Goal: Task Accomplishment & Management: Manage account settings

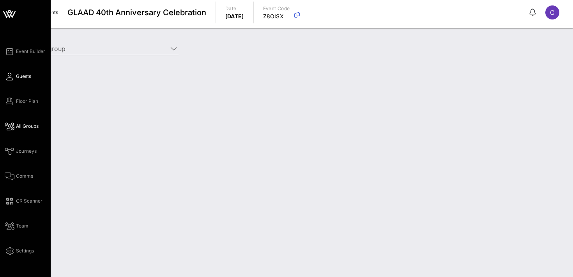
click at [16, 76] on span "Guests" at bounding box center [23, 76] width 15 height 7
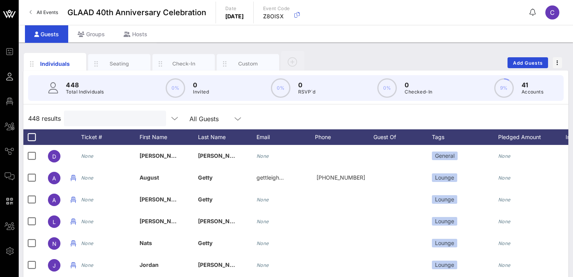
click at [91, 120] on input "text" at bounding box center [114, 118] width 91 height 10
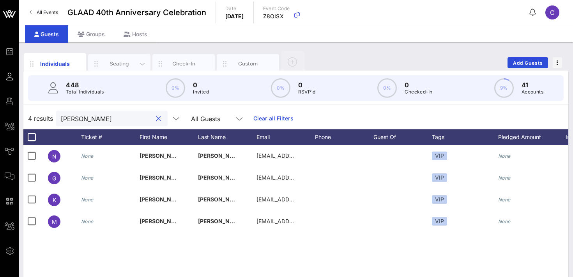
type input "alpert"
click at [124, 61] on div "Seating" at bounding box center [119, 63] width 35 height 7
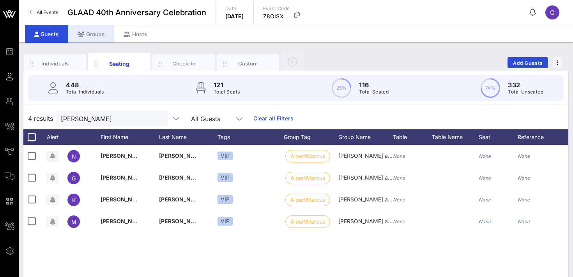
click at [91, 33] on div "Groups" at bounding box center [91, 34] width 46 height 18
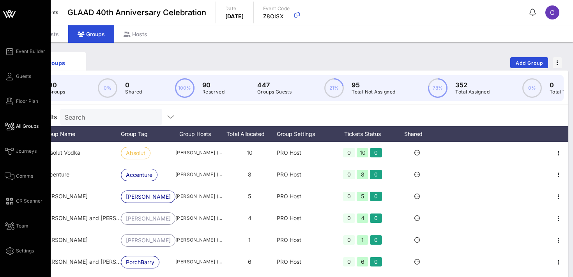
click at [23, 127] on span "All Groups" at bounding box center [27, 126] width 23 height 7
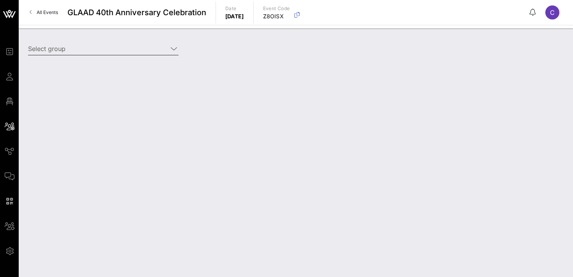
click at [111, 49] on input "Select group" at bounding box center [98, 48] width 140 height 12
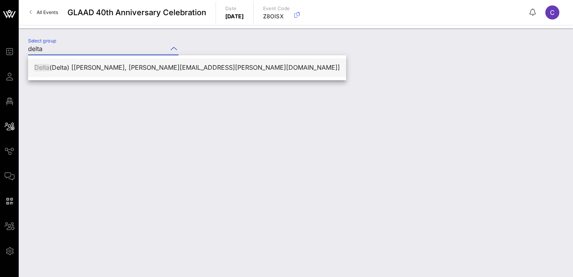
click at [85, 73] on div "Delta (Delta) [[PERSON_NAME], [PERSON_NAME][EMAIL_ADDRESS][PERSON_NAME][DOMAIN_…" at bounding box center [187, 67] width 306 height 17
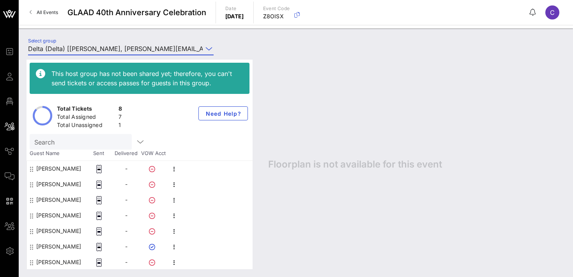
scroll to position [16, 0]
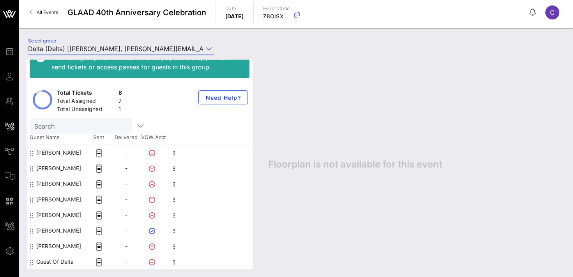
click at [100, 51] on input "Delta (Delta) [[PERSON_NAME], [PERSON_NAME][EMAIL_ADDRESS][PERSON_NAME][DOMAIN_…" at bounding box center [115, 48] width 175 height 12
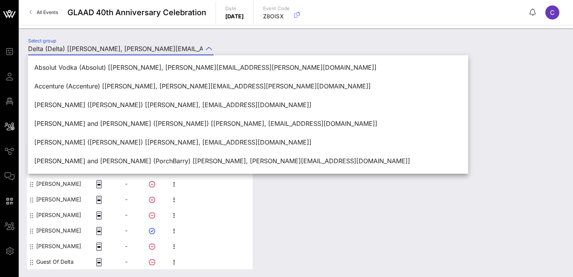
click at [158, 38] on div "Select group Delta (Delta) [[PERSON_NAME], [PERSON_NAME][EMAIL_ADDRESS][PERSON_…" at bounding box center [120, 51] width 195 height 26
click at [252, 46] on div "Select group Delta (Delta) [[PERSON_NAME], [PERSON_NAME][EMAIL_ADDRESS][PERSON_…" at bounding box center [295, 49] width 545 height 27
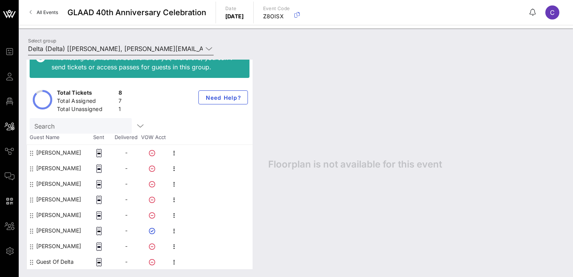
click at [175, 50] on input "Delta (Delta) [[PERSON_NAME], [PERSON_NAME][EMAIL_ADDRESS][PERSON_NAME][DOMAIN_…" at bounding box center [115, 48] width 175 height 12
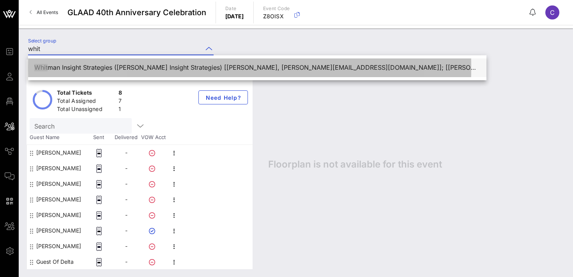
click at [221, 68] on div "Whit man Insight Strategies (Whitman Insight Strategies) [Michael Elian, melian…" at bounding box center [257, 67] width 446 height 7
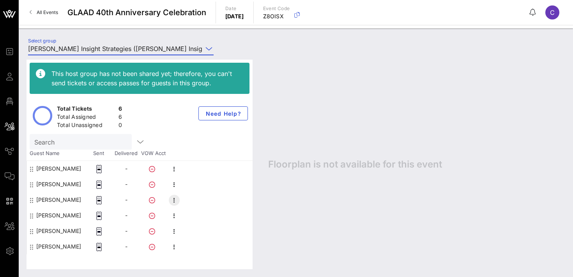
type input "Whitman Insight Strategies (Whitman Insight Strategies) [Michael Elian, melian@…"
click at [176, 199] on icon "button" at bounding box center [174, 200] width 9 height 9
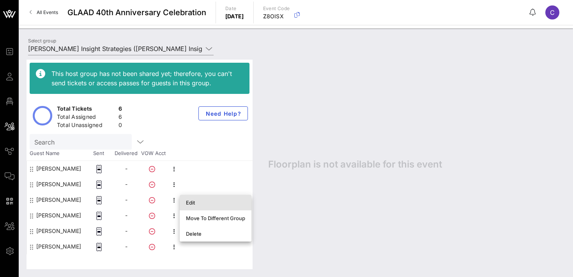
click at [197, 201] on div "Edit" at bounding box center [215, 203] width 59 height 6
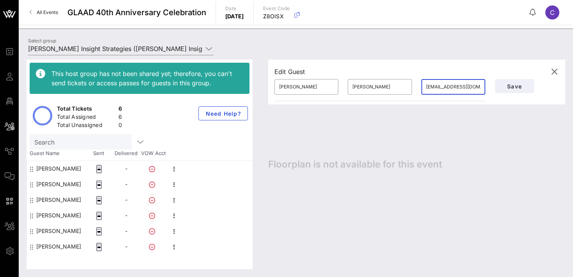
click at [450, 85] on input "noemaill@gmail.com" at bounding box center [453, 87] width 55 height 12
paste input "bwhitman@whitmanstrategies"
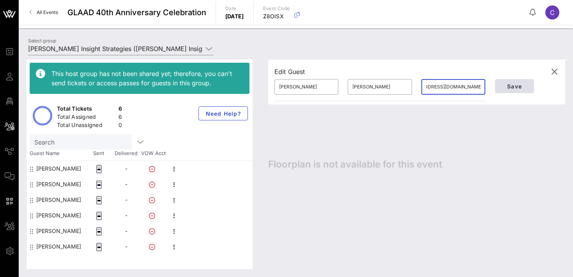
type input "bwhitman@whitmanstrategies.com"
click at [508, 85] on span "Save" at bounding box center [514, 86] width 27 height 7
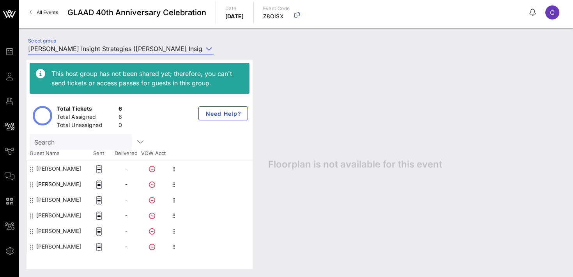
click at [131, 51] on input "Whitman Insight Strategies (Whitman Insight Strategies) [Michael Elian, melian@…" at bounding box center [115, 48] width 175 height 12
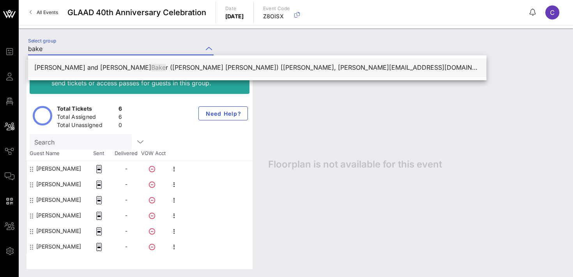
click at [142, 69] on div "Samantha Harnett and Lanny Bake r (Harnett Baker) [Samantha Harnett, sharnett@l…" at bounding box center [257, 67] width 446 height 7
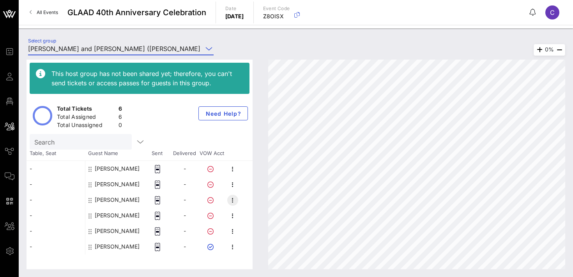
type input "Samantha Harnett and Lanny Baker (Harnett Baker) [Samantha Harnett, sharnett@lo…"
click at [232, 200] on icon "button" at bounding box center [232, 200] width 9 height 9
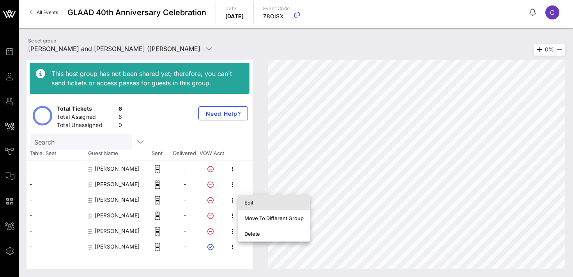
click at [250, 204] on div "Edit" at bounding box center [273, 203] width 59 height 6
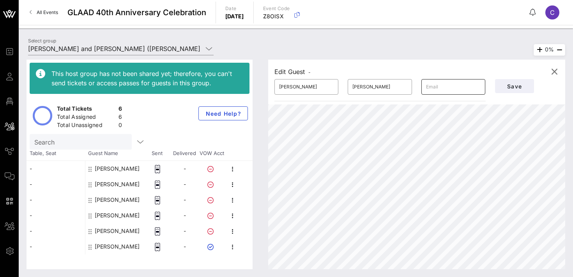
click at [441, 88] on input "text" at bounding box center [453, 87] width 55 height 12
paste input "lanny@eventbrite.com"
type input "lanny@eventbrite.com"
click at [517, 84] on span "Save" at bounding box center [514, 86] width 27 height 7
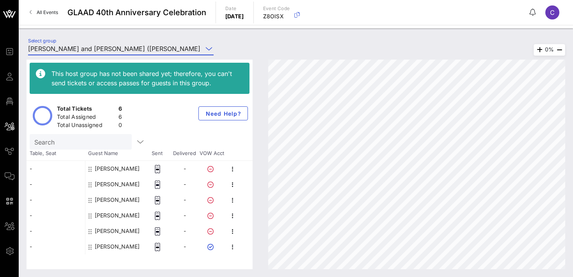
click at [136, 50] on input "Samantha Harnett and Lanny Baker (Harnett Baker) [Samantha Harnett, sharnett@lo…" at bounding box center [115, 48] width 175 height 12
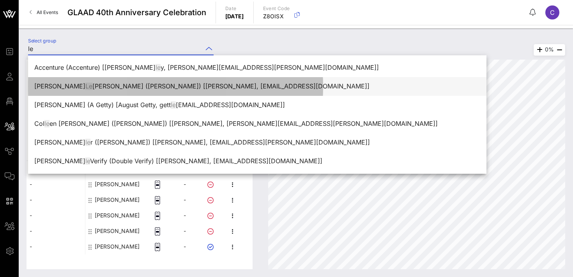
click at [116, 86] on div "Amy Le bowitz (Lebowitz) [Amy Lebowitz, amydlebowitz@gmail.com]" at bounding box center [257, 86] width 446 height 7
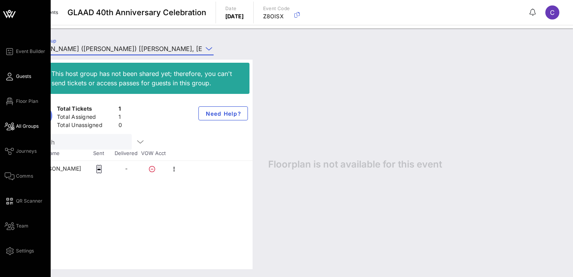
type input "[PERSON_NAME] ([PERSON_NAME]) [[PERSON_NAME], [EMAIL_ADDRESS][DOMAIN_NAME]]"
click at [15, 74] on link "Guests" at bounding box center [18, 76] width 27 height 9
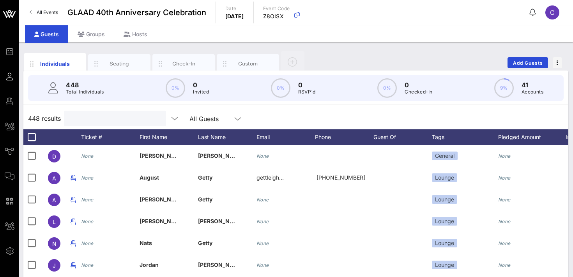
click at [106, 121] on input "text" at bounding box center [114, 118] width 91 height 10
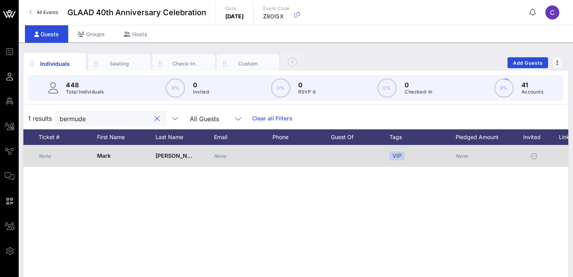
scroll to position [0, 164]
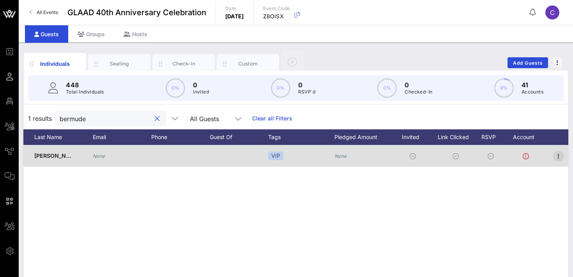
type input "bermude"
click at [562, 154] on icon "button" at bounding box center [558, 156] width 9 height 9
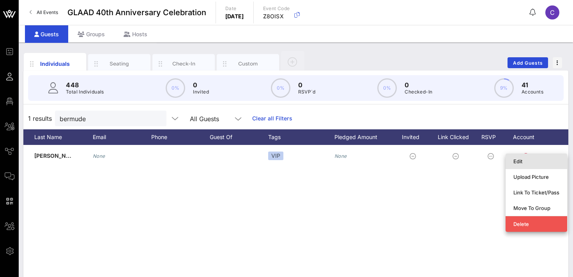
click at [539, 161] on div "Edit" at bounding box center [536, 161] width 46 height 6
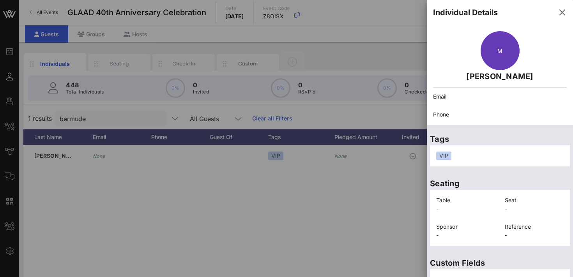
scroll to position [100, 0]
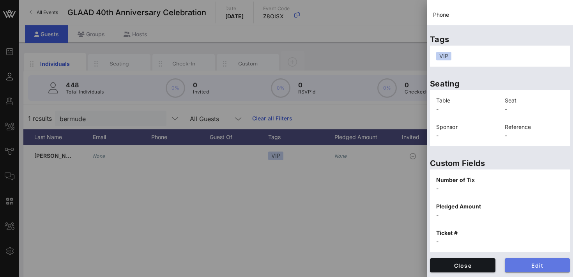
click at [521, 264] on span "Edit" at bounding box center [537, 265] width 53 height 7
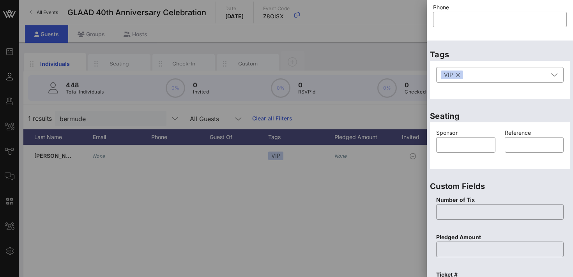
scroll to position [0, 0]
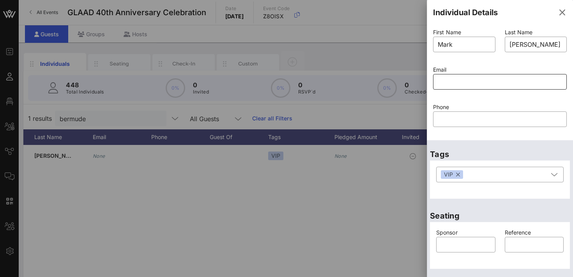
click at [464, 81] on input "text" at bounding box center [500, 82] width 124 height 12
paste input "christopher.a.horn@gmail.com"
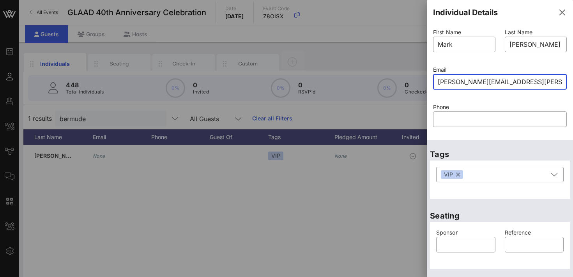
scroll to position [234, 0]
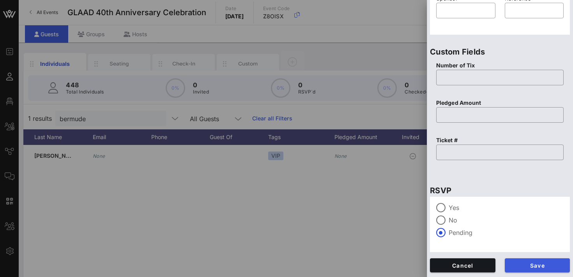
type input "christopher.a.horn@gmail.com"
click at [523, 265] on span "Save" at bounding box center [537, 265] width 53 height 7
click at [463, 264] on span "Cancel" at bounding box center [462, 265] width 53 height 7
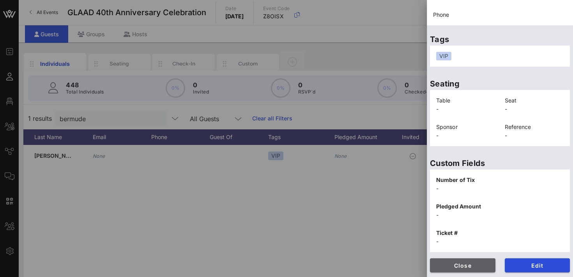
scroll to position [100, 0]
click at [467, 266] on span "Close" at bounding box center [462, 265] width 53 height 7
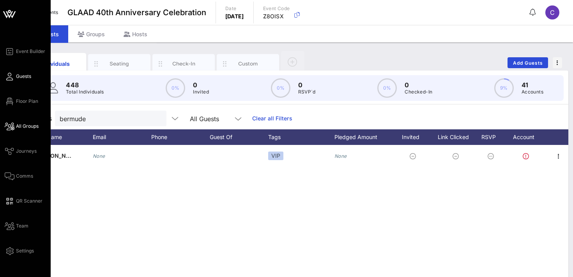
click at [19, 129] on span "All Groups" at bounding box center [27, 126] width 23 height 7
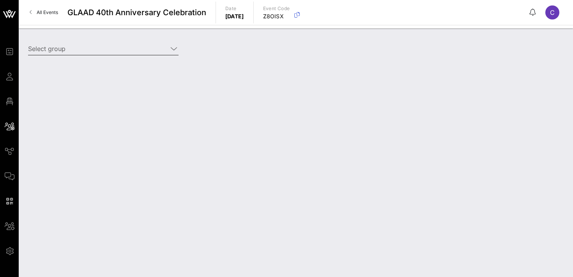
click at [96, 53] on input "Select group" at bounding box center [98, 48] width 140 height 12
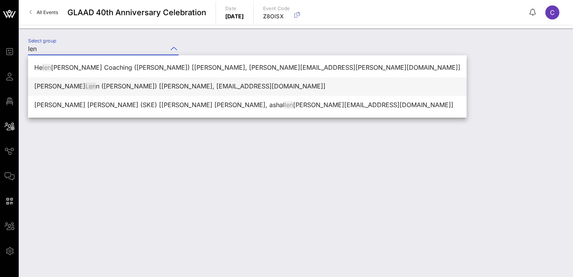
click at [113, 84] on div "Rebecca Len n (Lenn) [Rebecca Lenn, beccalenn@gmail.com]" at bounding box center [247, 86] width 426 height 7
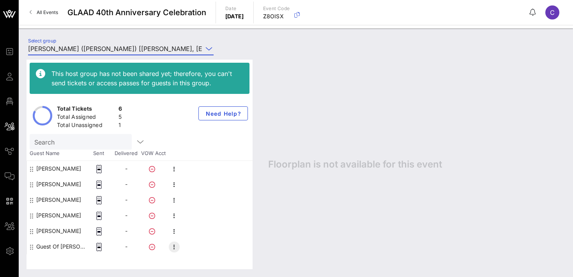
type input "Rebecca Lenn (Lenn) [Rebecca Lenn, beccalenn@gmail.com]"
click at [175, 249] on icon "button" at bounding box center [174, 247] width 9 height 9
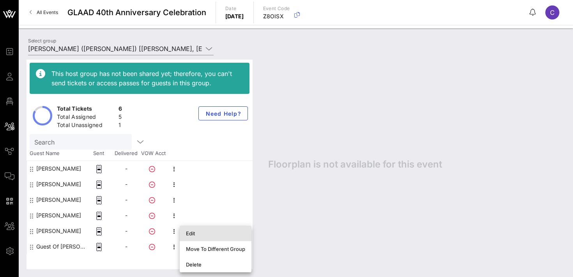
click at [200, 233] on div "Edit" at bounding box center [215, 233] width 59 height 6
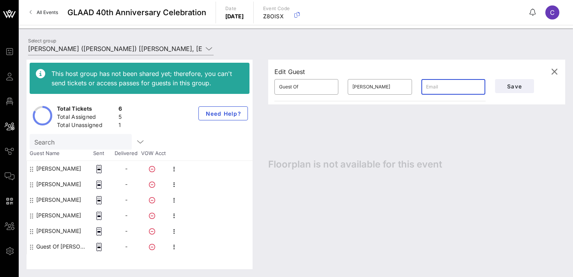
click at [457, 88] on input "text" at bounding box center [453, 87] width 55 height 12
paste input "jgaeta@gmail.com"
type input "jgaeta@gmail.com"
click at [291, 85] on input "Guest Of" at bounding box center [306, 87] width 55 height 12
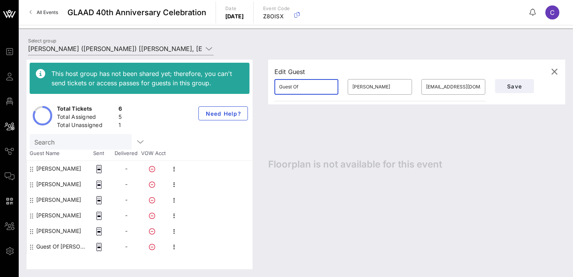
click at [291, 85] on input "Guest Of" at bounding box center [306, 87] width 55 height 12
paste input "Jorge Gaeta"
type input "[PERSON_NAME]"
paste input "Jorge Gaeta"
type input "Gaeta"
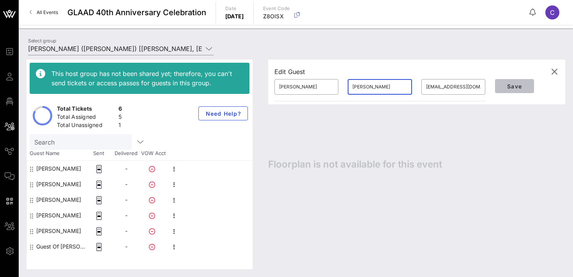
click at [512, 89] on button "Save" at bounding box center [514, 86] width 39 height 14
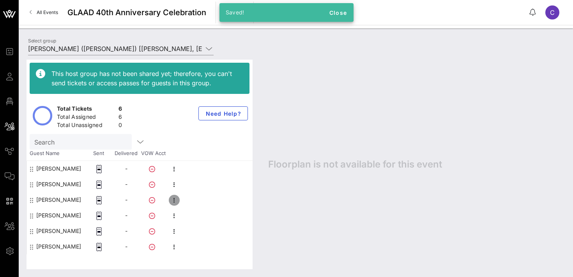
click at [173, 200] on icon "button" at bounding box center [174, 200] width 9 height 9
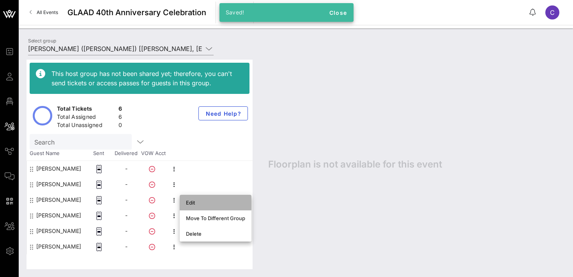
click at [188, 202] on div "Edit" at bounding box center [215, 203] width 59 height 6
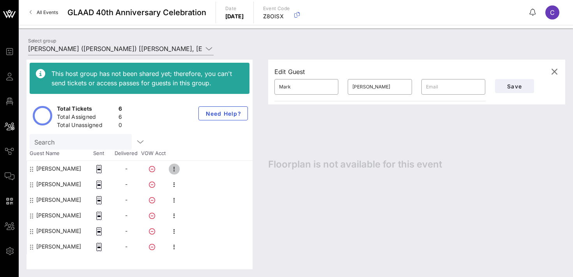
click at [174, 168] on icon "button" at bounding box center [174, 169] width 9 height 9
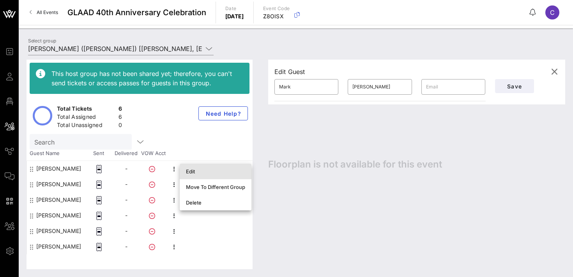
click at [195, 172] on div "Edit" at bounding box center [215, 171] width 59 height 6
type input "Christopher"
type input "Horn"
type input "christopher.a.horn@gmail.com"
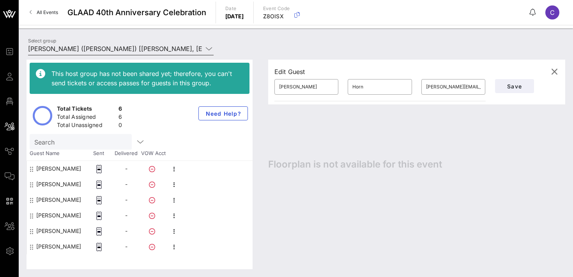
click at [126, 48] on input "Rebecca Lenn (Lenn) [Rebecca Lenn, beccalenn@gmail.com]" at bounding box center [115, 48] width 175 height 12
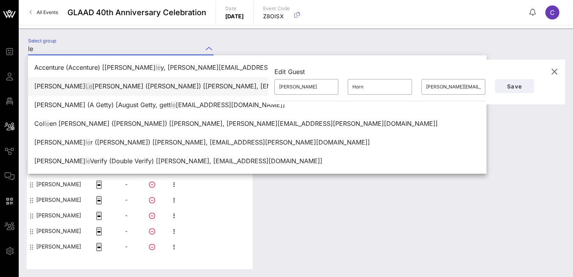
click at [140, 88] on div "Amy Le bowitz (Lebowitz) [Amy Lebowitz, amydlebowitz@gmail.com]" at bounding box center [257, 86] width 446 height 7
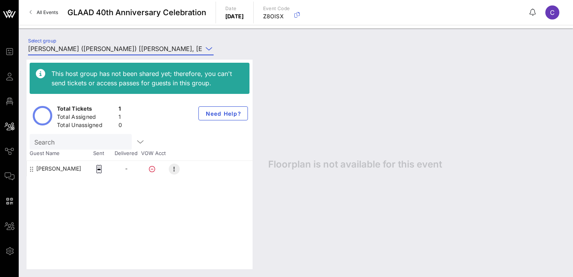
type input "[PERSON_NAME] ([PERSON_NAME]) [[PERSON_NAME], [EMAIL_ADDRESS][DOMAIN_NAME]]"
click at [174, 168] on icon "button" at bounding box center [174, 169] width 9 height 9
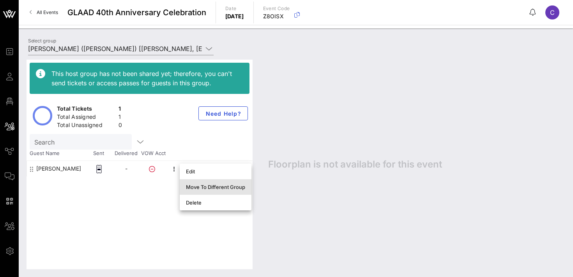
click at [206, 185] on div "Move To Different Group" at bounding box center [215, 187] width 59 height 6
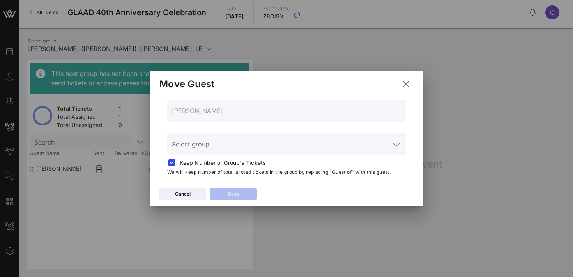
click at [232, 141] on div "Select group" at bounding box center [286, 144] width 229 height 22
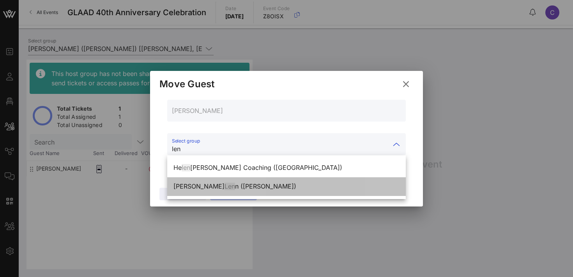
click at [225, 184] on span "Len" at bounding box center [230, 186] width 11 height 8
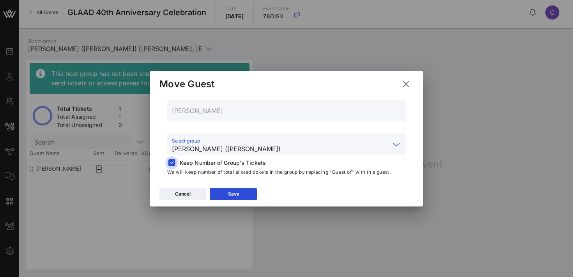
type input "Rebecca Lenn (Lenn)"
click at [169, 162] on div at bounding box center [171, 163] width 11 height 11
click at [228, 193] on div "Save" at bounding box center [233, 194] width 11 height 8
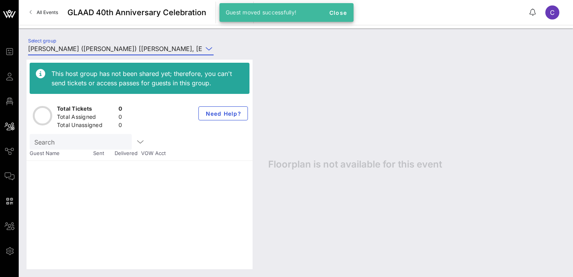
click at [94, 50] on input "[PERSON_NAME] ([PERSON_NAME]) [[PERSON_NAME], [EMAIL_ADDRESS][DOMAIN_NAME]]" at bounding box center [115, 48] width 175 height 12
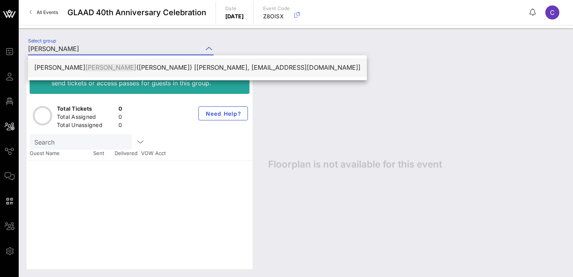
click at [83, 66] on div "Rebecca Lenn (Lenn) [Rebecca Lenn, beccalenn@gmail.com]" at bounding box center [197, 67] width 326 height 7
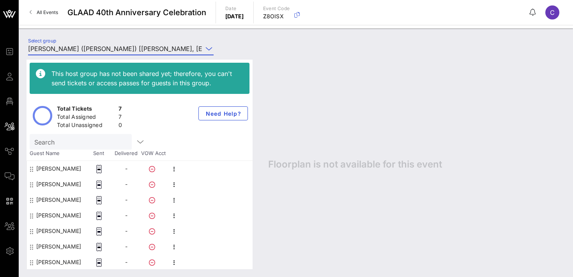
scroll to position [0, 0]
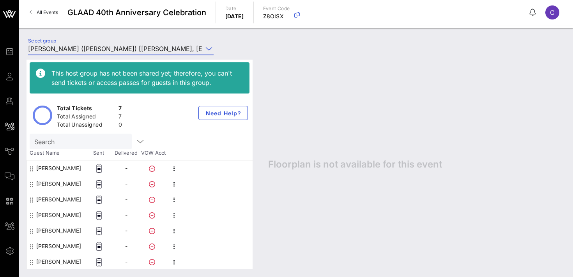
click at [116, 50] on input "Rebecca Lenn (Lenn) [Rebecca Lenn, beccalenn@gmail.com]" at bounding box center [115, 48] width 175 height 12
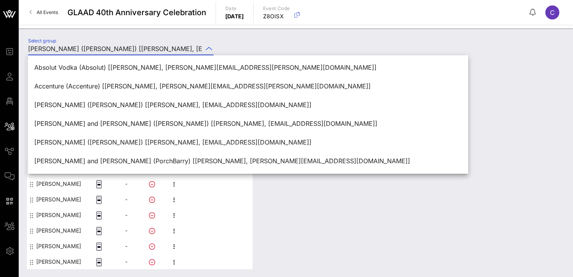
click at [236, 47] on div "Select group Rebecca Lenn (Lenn) [Rebecca Lenn, beccalenn@gmail.com]" at bounding box center [295, 49] width 545 height 27
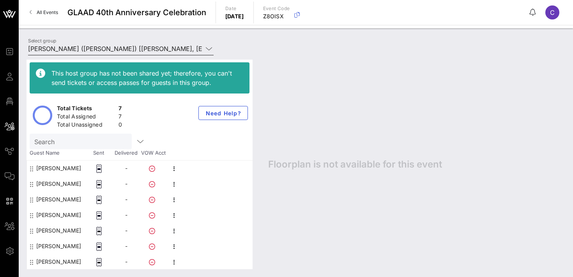
click at [170, 48] on input "Rebecca Lenn (Lenn) [Rebecca Lenn, beccalenn@gmail.com]" at bounding box center [115, 48] width 175 height 12
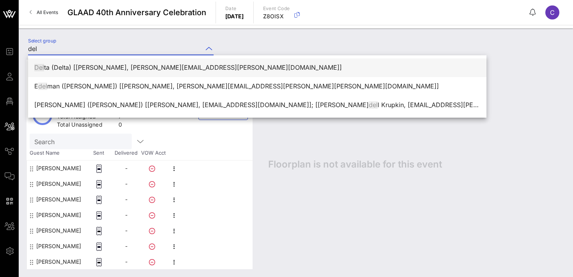
click at [149, 69] on div "Del ta (Delta) [Tanya Morgan, tanya.morgan@delta.com]" at bounding box center [257, 67] width 446 height 7
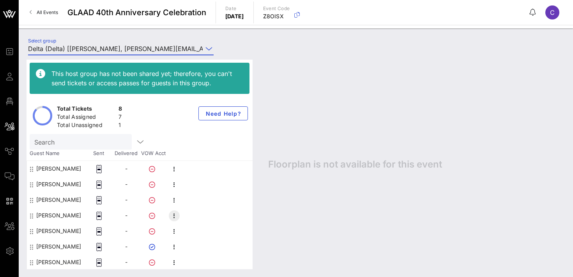
scroll to position [16, 0]
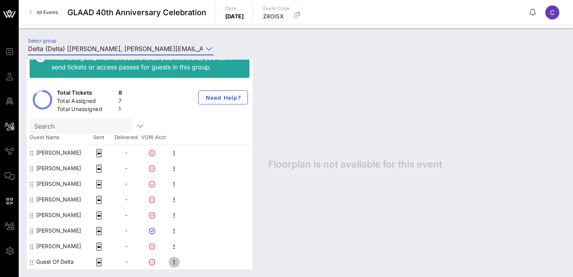
click at [172, 262] on icon "button" at bounding box center [174, 262] width 9 height 9
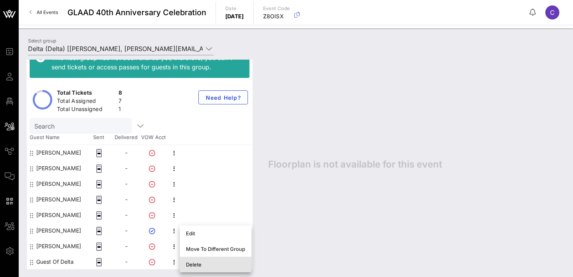
click at [195, 265] on div "Delete" at bounding box center [215, 265] width 59 height 6
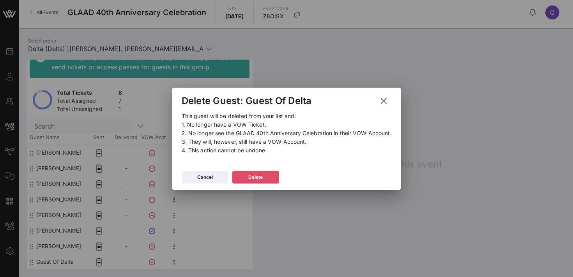
click at [247, 179] on button "Delete" at bounding box center [255, 177] width 47 height 12
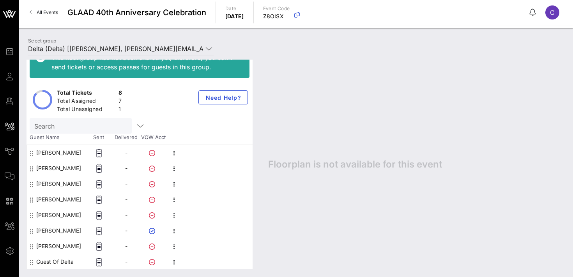
click at [241, 51] on div "Select group Delta (Delta) [[PERSON_NAME], [PERSON_NAME][EMAIL_ADDRESS][PERSON_…" at bounding box center [295, 49] width 545 height 27
click at [188, 48] on input "Delta (Delta) [[PERSON_NAME], [PERSON_NAME][EMAIL_ADDRESS][PERSON_NAME][DOMAIN_…" at bounding box center [115, 48] width 175 height 12
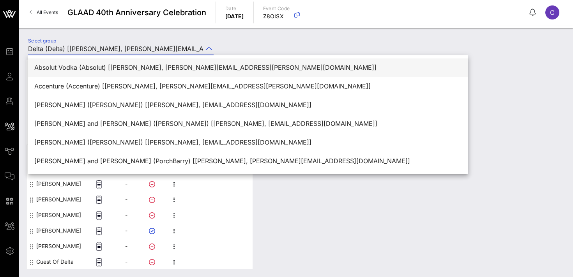
click at [182, 67] on div "Absolut Vodka (Absolut) [[PERSON_NAME], [PERSON_NAME][EMAIL_ADDRESS][PERSON_NAM…" at bounding box center [248, 67] width 428 height 7
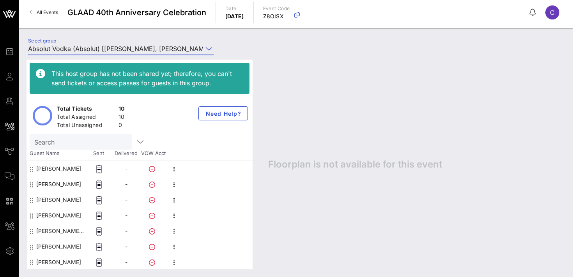
click at [251, 44] on div "Select group Absolut Vodka (Absolut) [Bianca Wilson, bianca.wilson-ext@pernod-r…" at bounding box center [295, 49] width 545 height 27
click at [191, 50] on input "Absolut Vodka (Absolut) [[PERSON_NAME], [PERSON_NAME][EMAIL_ADDRESS][PERSON_NAM…" at bounding box center [115, 48] width 175 height 12
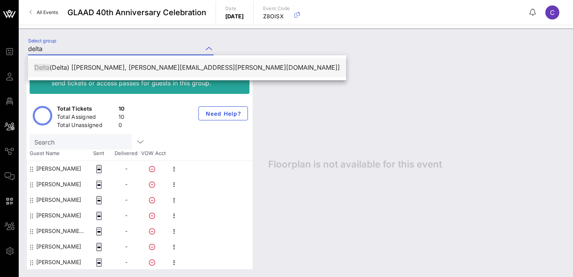
click at [168, 71] on div "Delta (Delta) [[PERSON_NAME], [PERSON_NAME][EMAIL_ADDRESS][PERSON_NAME][DOMAIN_…" at bounding box center [187, 67] width 306 height 7
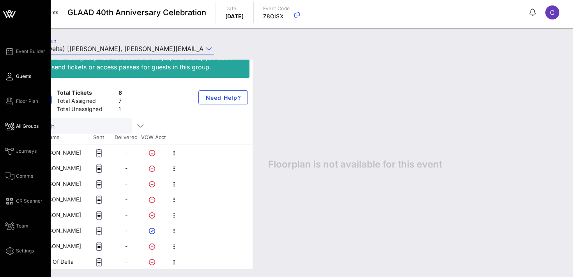
type input "Delta (Delta) [[PERSON_NAME], [PERSON_NAME][EMAIL_ADDRESS][PERSON_NAME][DOMAIN_…"
click at [23, 76] on span "Guests" at bounding box center [23, 76] width 15 height 7
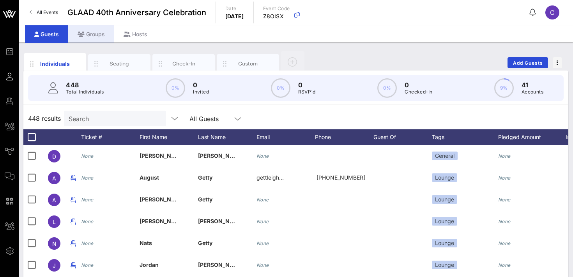
click at [96, 31] on div "Groups" at bounding box center [91, 34] width 46 height 18
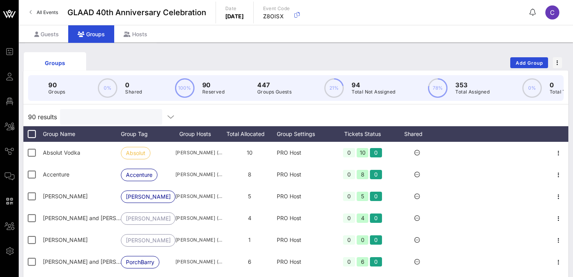
click at [96, 120] on input "text" at bounding box center [110, 117] width 91 height 10
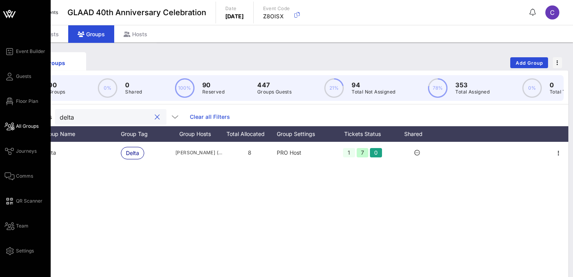
type input "delta"
click at [14, 124] on link "All Groups" at bounding box center [22, 126] width 34 height 9
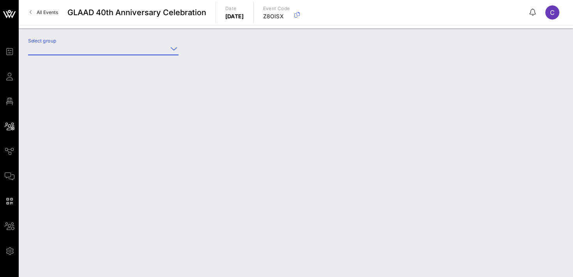
click at [119, 48] on input "Select group" at bounding box center [98, 48] width 140 height 12
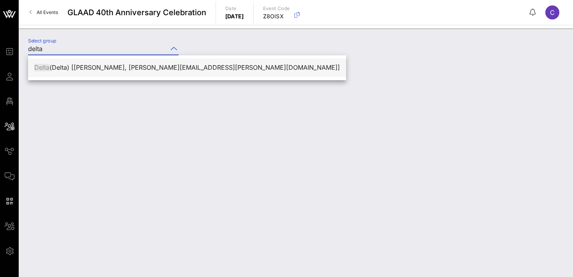
click at [114, 66] on div "Delta (Delta) [[PERSON_NAME], [PERSON_NAME][EMAIL_ADDRESS][PERSON_NAME][DOMAIN_…" at bounding box center [187, 67] width 306 height 7
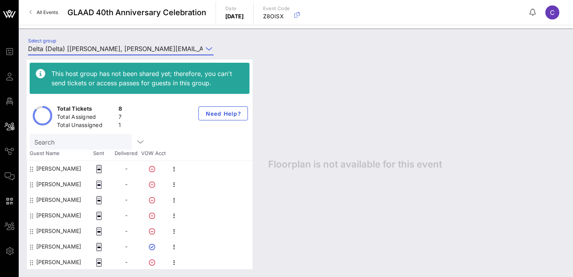
scroll to position [16, 0]
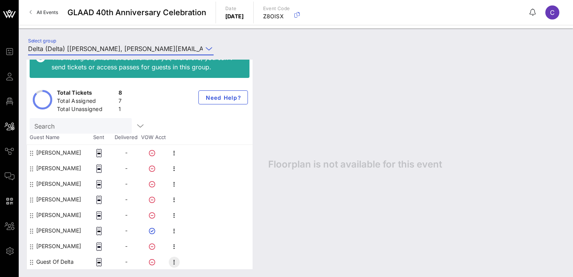
type input "Delta (Delta) [[PERSON_NAME], [PERSON_NAME][EMAIL_ADDRESS][PERSON_NAME][DOMAIN_…"
click at [175, 262] on icon "button" at bounding box center [174, 262] width 9 height 9
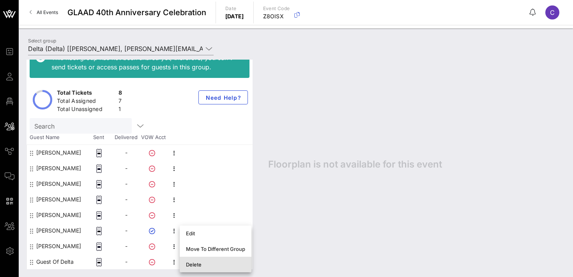
click at [190, 264] on div "Delete" at bounding box center [215, 265] width 59 height 6
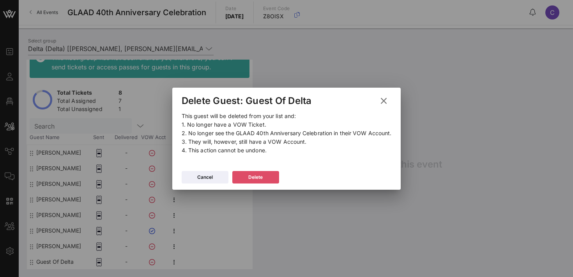
click at [251, 177] on div "Delete" at bounding box center [255, 178] width 14 height 8
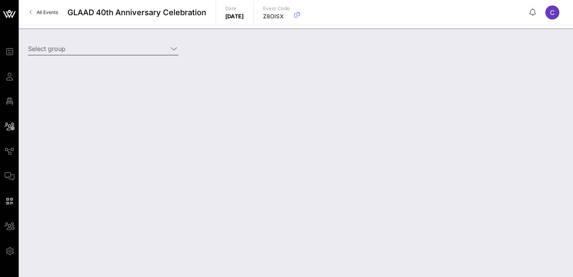
click at [94, 48] on input "Select group" at bounding box center [98, 48] width 140 height 12
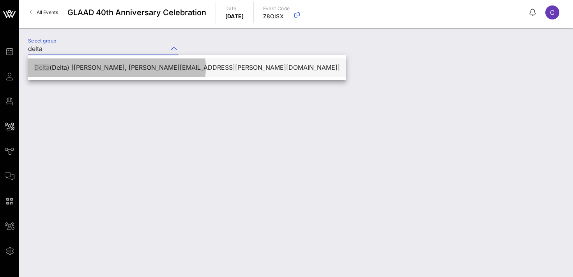
click at [85, 67] on div "Delta (Delta) [[PERSON_NAME], [PERSON_NAME][EMAIL_ADDRESS][PERSON_NAME][DOMAIN_…" at bounding box center [187, 67] width 306 height 7
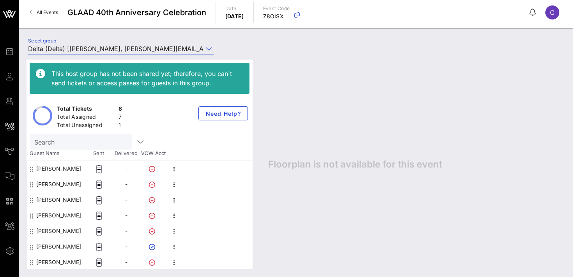
scroll to position [16, 0]
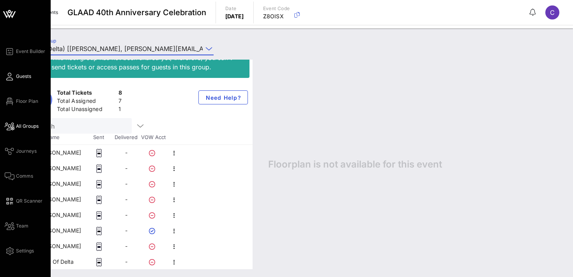
type input "Delta (Delta) [[PERSON_NAME], [PERSON_NAME][EMAIL_ADDRESS][PERSON_NAME][DOMAIN_…"
click at [27, 76] on span "Guests" at bounding box center [23, 76] width 15 height 7
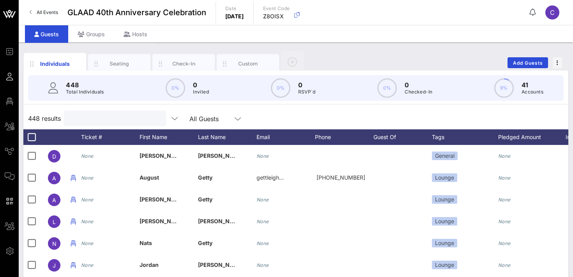
click at [89, 120] on input "text" at bounding box center [114, 118] width 91 height 10
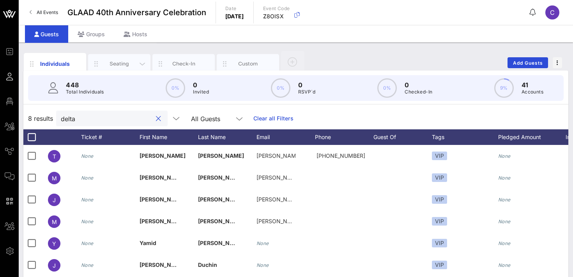
type input "delta"
click at [124, 67] on div "Seating" at bounding box center [119, 63] width 35 height 7
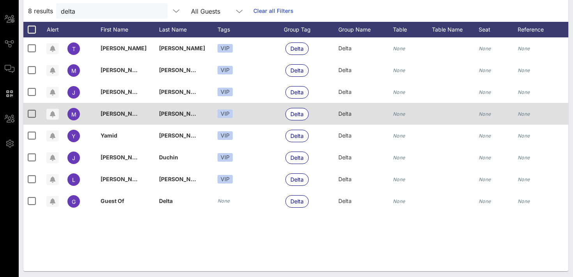
scroll to position [109, 0]
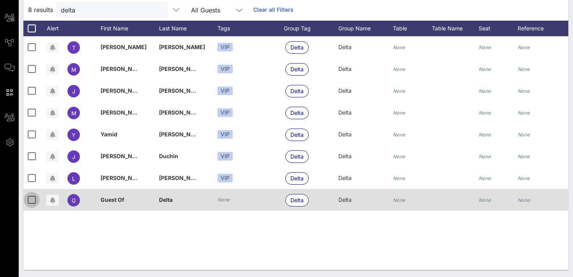
click at [30, 202] on div at bounding box center [31, 199] width 13 height 13
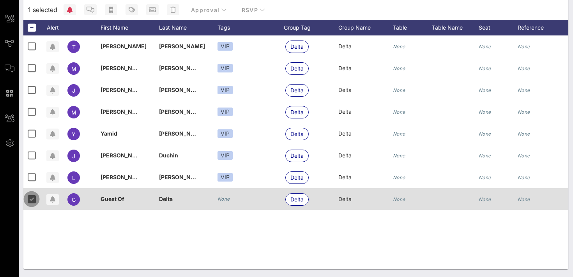
scroll to position [108, 0]
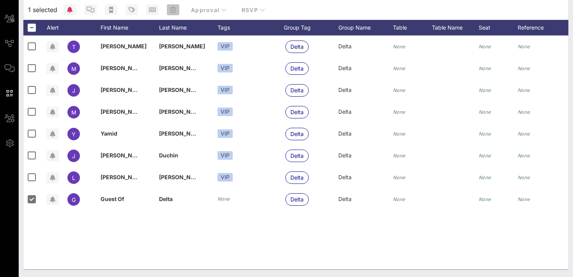
click at [175, 9] on span "button" at bounding box center [173, 10] width 12 height 6
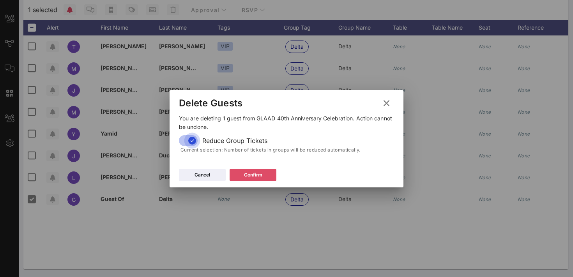
click at [252, 174] on icon at bounding box center [253, 174] width 6 height 5
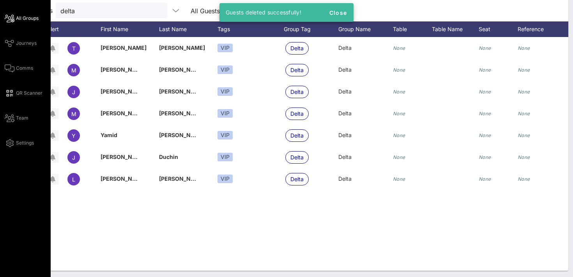
click at [27, 20] on span "All Groups" at bounding box center [27, 18] width 23 height 7
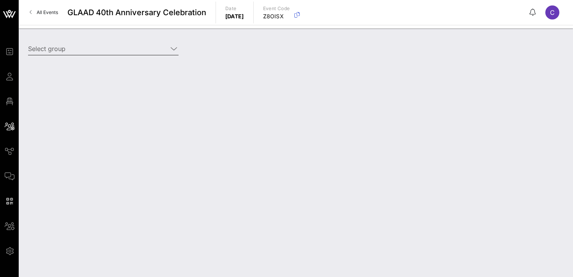
click at [101, 47] on input "Select group" at bounding box center [98, 48] width 140 height 12
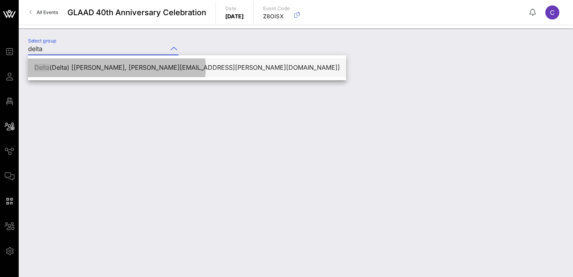
click at [103, 67] on div "Delta (Delta) [[PERSON_NAME], [PERSON_NAME][EMAIL_ADDRESS][PERSON_NAME][DOMAIN_…" at bounding box center [187, 67] width 306 height 7
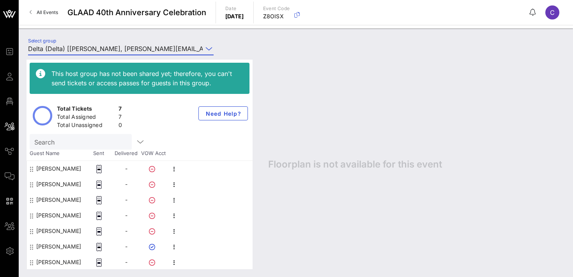
scroll to position [0, 0]
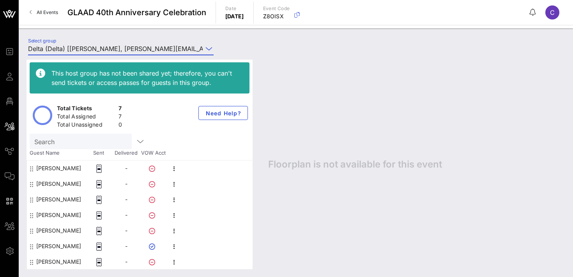
click at [87, 51] on input "Delta (Delta) [[PERSON_NAME], [PERSON_NAME][EMAIL_ADDRESS][PERSON_NAME][DOMAIN_…" at bounding box center [115, 48] width 175 height 12
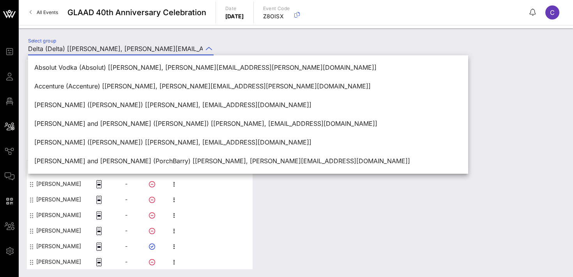
click at [240, 42] on div "Select group Delta (Delta) [[PERSON_NAME], [PERSON_NAME][EMAIL_ADDRESS][PERSON_…" at bounding box center [295, 49] width 545 height 27
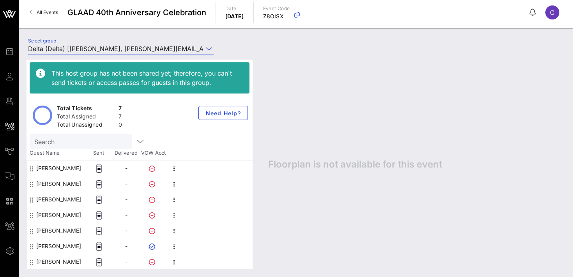
click at [178, 50] on input "Delta (Delta) [[PERSON_NAME], [PERSON_NAME][EMAIL_ADDRESS][PERSON_NAME][DOMAIN_…" at bounding box center [115, 48] width 175 height 12
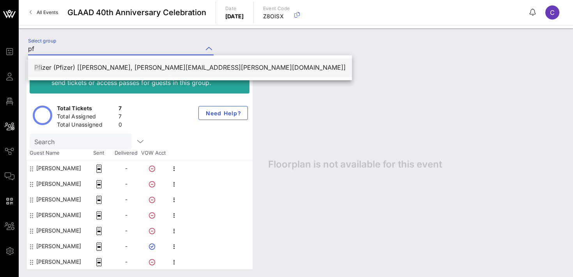
click at [145, 67] on div "[PERSON_NAME] (Pfizer) [[PERSON_NAME], [PERSON_NAME][EMAIL_ADDRESS][PERSON_NAME…" at bounding box center [190, 67] width 312 height 7
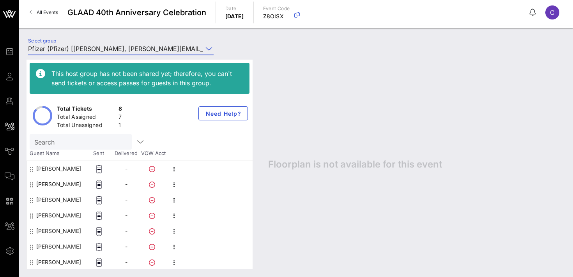
scroll to position [16, 0]
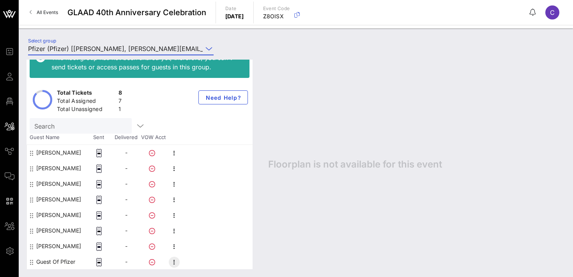
type input "Pfizer (Pfizer) [[PERSON_NAME], [PERSON_NAME][EMAIL_ADDRESS][PERSON_NAME][DOMAI…"
click at [174, 261] on icon "button" at bounding box center [174, 262] width 9 height 9
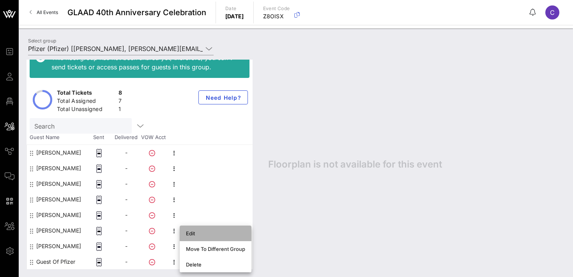
click at [200, 233] on div "Edit" at bounding box center [215, 233] width 59 height 6
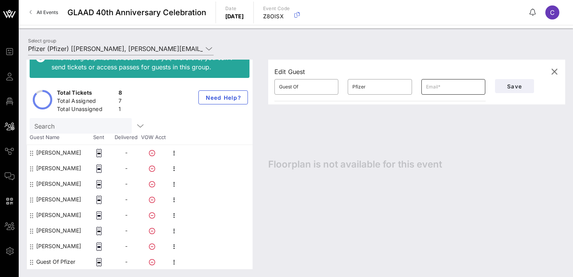
click at [444, 84] on input "text" at bounding box center [453, 87] width 55 height 12
paste input "[EMAIL_ADDRESS][DOMAIN_NAME]"
type input "[EMAIL_ADDRESS][DOMAIN_NAME]"
click at [303, 87] on input "Guest Of" at bounding box center [306, 87] width 55 height 12
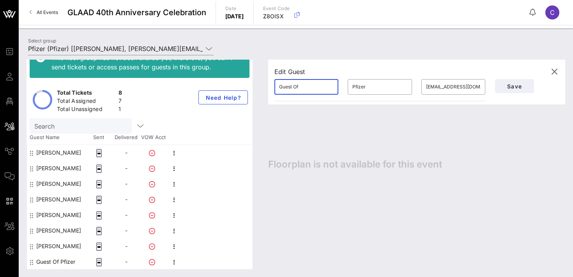
click at [303, 87] on input "Guest Of" at bounding box center [306, 87] width 55 height 12
paste input "[PERSON_NAME]"
type input "[PERSON_NAME]"
paste input "[PERSON_NAME]"
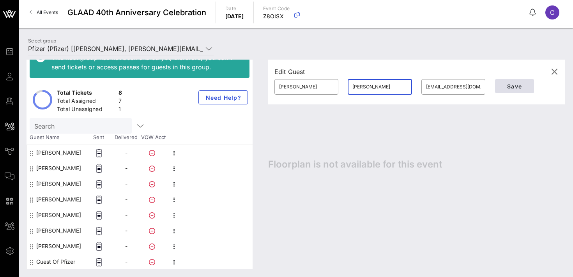
type input "[PERSON_NAME]"
click at [511, 87] on span "Save" at bounding box center [514, 86] width 27 height 7
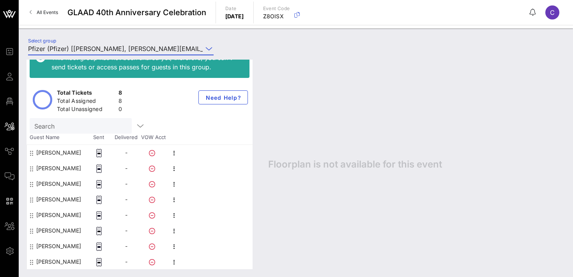
click at [179, 48] on input "Pfizer (Pfizer) [[PERSON_NAME], [PERSON_NAME][EMAIL_ADDRESS][PERSON_NAME][DOMAI…" at bounding box center [115, 48] width 175 height 12
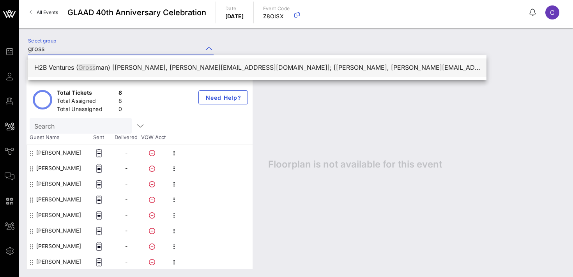
click at [174, 67] on div "H2B Ventures ( Gross man) [[PERSON_NAME], [PERSON_NAME][EMAIL_ADDRESS][DOMAIN_N…" at bounding box center [257, 67] width 446 height 7
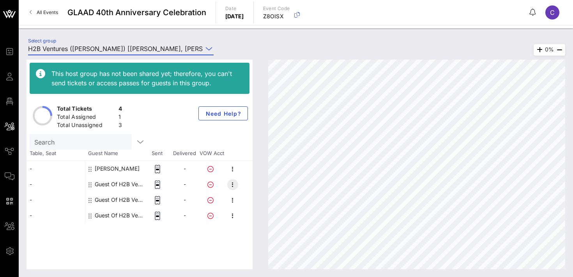
type input "H2B Ventures ([PERSON_NAME]) [[PERSON_NAME], [PERSON_NAME][EMAIL_ADDRESS][DOMAI…"
click at [233, 188] on icon "button" at bounding box center [232, 184] width 9 height 9
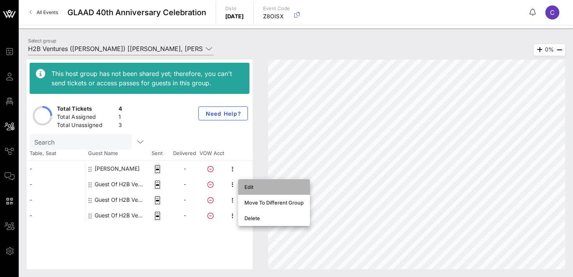
click at [255, 190] on div "Edit" at bounding box center [273, 187] width 59 height 12
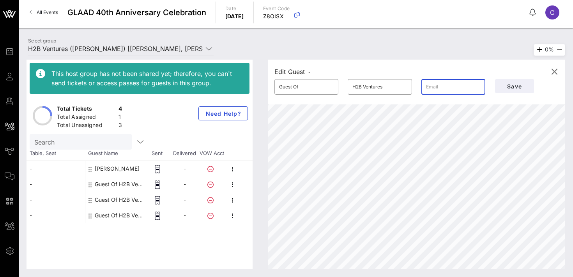
click at [441, 88] on input "text" at bounding box center [453, 87] width 55 height 12
paste input "[EMAIL_ADDRESS][DOMAIN_NAME]"
type input "[EMAIL_ADDRESS][DOMAIN_NAME]"
click at [310, 86] on input "Guest Of" at bounding box center [306, 87] width 55 height 12
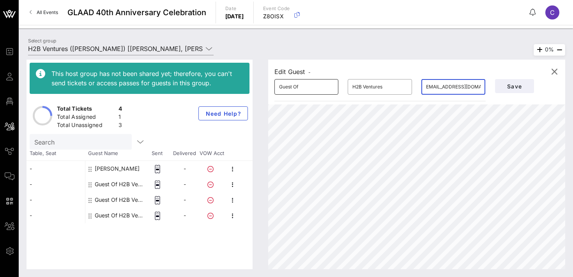
scroll to position [0, 0]
click at [310, 86] on input "Guest Of" at bounding box center [306, 87] width 55 height 12
type input "[PERSON_NAME]"
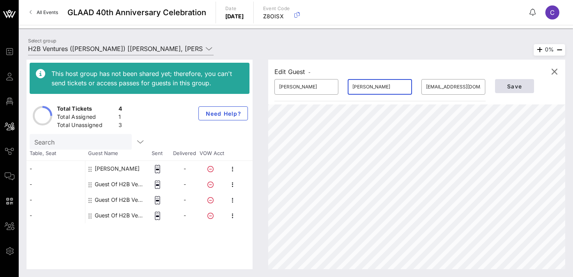
type input "[PERSON_NAME]"
click at [513, 83] on span "Save" at bounding box center [514, 86] width 27 height 7
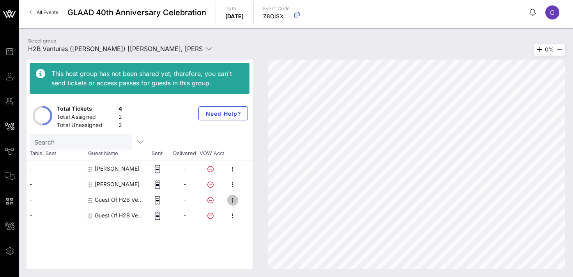
click at [234, 197] on icon "button" at bounding box center [232, 200] width 9 height 9
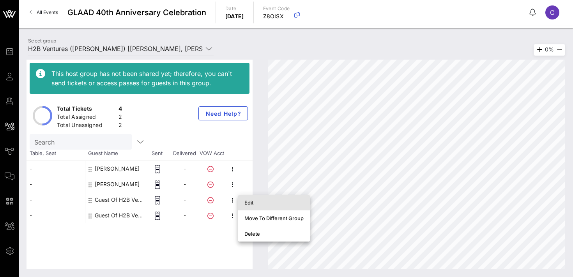
click at [254, 202] on div "Edit" at bounding box center [273, 203] width 59 height 6
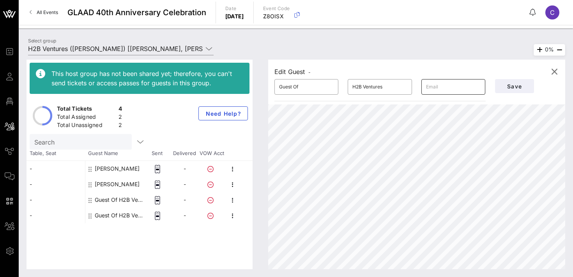
click at [439, 88] on input "text" at bounding box center [453, 87] width 55 height 12
paste input "[EMAIL_ADDRESS][DOMAIN_NAME]"
type input "[EMAIL_ADDRESS][DOMAIN_NAME]"
click at [303, 88] on input "Guest Of" at bounding box center [306, 87] width 55 height 12
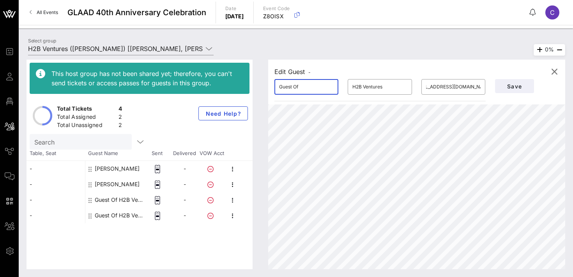
scroll to position [0, 0]
click at [303, 88] on input "Guest Of" at bounding box center [306, 87] width 55 height 12
type input "[PERSON_NAME]"
type input "Z"
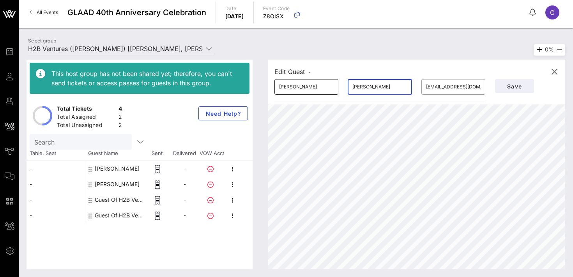
type input "[PERSON_NAME]"
click at [302, 87] on input "[PERSON_NAME]" at bounding box center [306, 87] width 55 height 12
type input "[PERSON_NAME] [PERSON_NAME]"
click at [515, 84] on span "Save" at bounding box center [514, 86] width 27 height 7
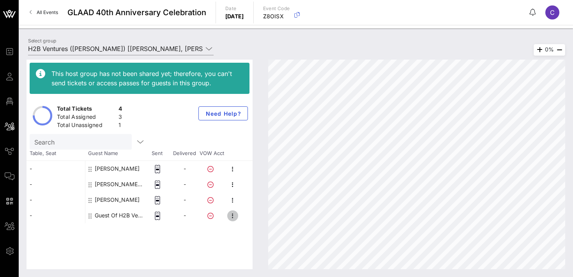
click at [232, 218] on icon "button" at bounding box center [232, 215] width 9 height 9
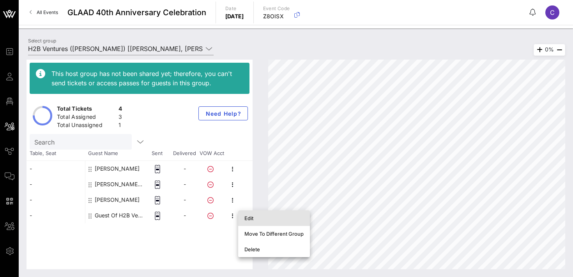
click at [253, 216] on div "Edit" at bounding box center [273, 218] width 59 height 6
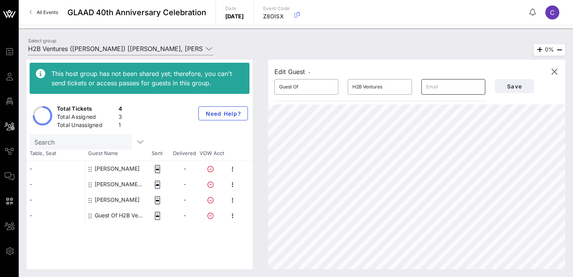
click at [439, 92] on input "text" at bounding box center [453, 87] width 55 height 12
paste input "[PERSON_NAME][EMAIL_ADDRESS][DOMAIN_NAME]"
type input "[PERSON_NAME][EMAIL_ADDRESS][DOMAIN_NAME]"
click at [372, 89] on input "H2B Ventures" at bounding box center [379, 87] width 55 height 12
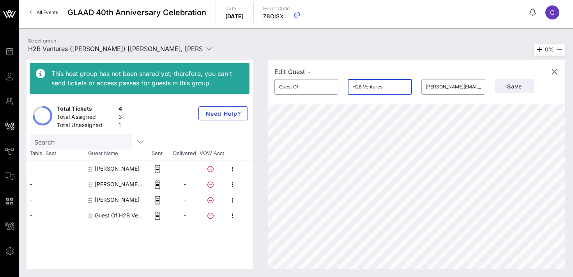
scroll to position [0, 0]
click at [372, 89] on input "H2B Ventures" at bounding box center [379, 87] width 55 height 12
type input "[PERSON_NAME]"
click at [304, 89] on input "Guest Of" at bounding box center [306, 87] width 55 height 12
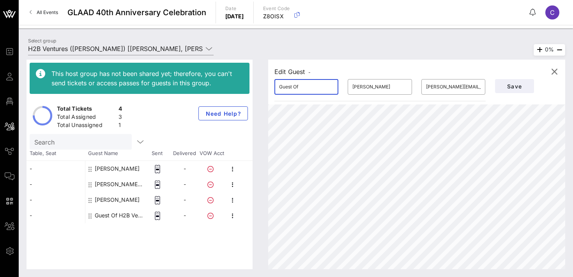
click at [304, 89] on input "Guest Of" at bounding box center [306, 87] width 55 height 12
type input "[PERSON_NAME]"
click at [512, 87] on span "Save" at bounding box center [514, 86] width 27 height 7
click at [432, 89] on input "[PERSON_NAME][EMAIL_ADDRESS][DOMAIN_NAME]" at bounding box center [453, 87] width 55 height 12
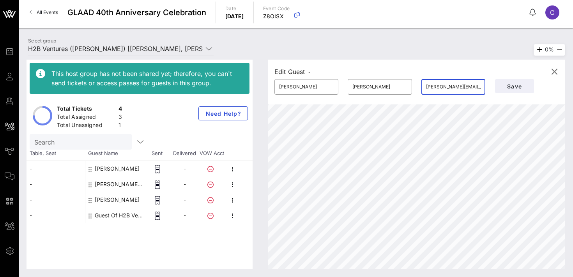
click at [432, 89] on input "[PERSON_NAME][EMAIL_ADDRESS][DOMAIN_NAME]" at bounding box center [453, 87] width 55 height 12
click at [505, 82] on button "Save" at bounding box center [514, 86] width 39 height 14
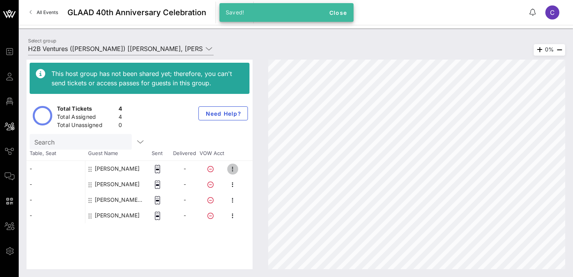
click at [232, 168] on icon "button" at bounding box center [232, 169] width 9 height 9
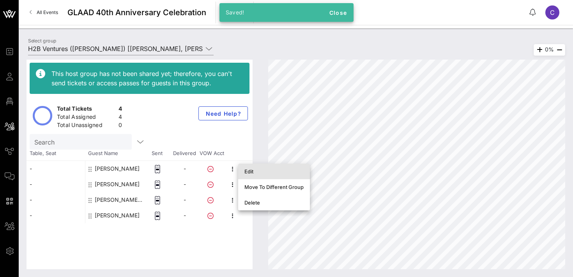
click at [250, 172] on div "Edit" at bounding box center [273, 171] width 59 height 6
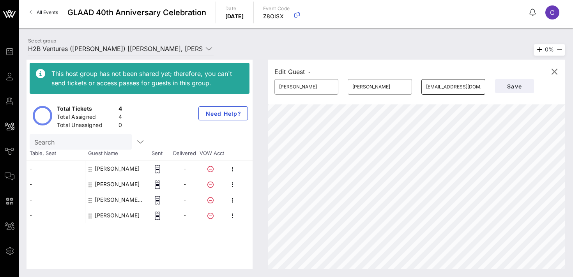
click at [450, 86] on input "[EMAIL_ADDRESS][DOMAIN_NAME]" at bounding box center [453, 87] width 55 height 12
paste input "[PERSON_NAME]@h2bcapita"
type input "[PERSON_NAME][EMAIL_ADDRESS][DOMAIN_NAME]"
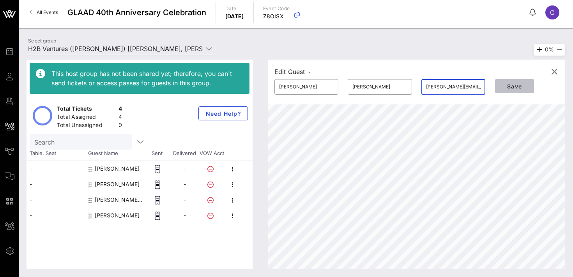
click at [510, 85] on span "Save" at bounding box center [514, 86] width 27 height 7
type input "H2B Ventures ([PERSON_NAME]) [[PERSON_NAME], [PERSON_NAME][EMAIL_ADDRESS][DOMAI…"
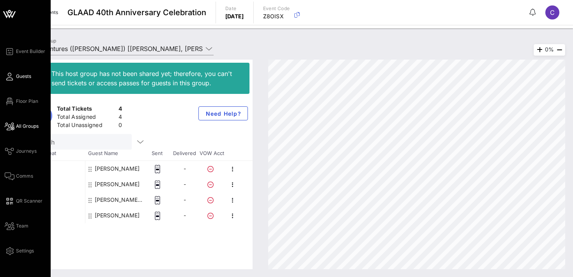
click at [24, 76] on span "Guests" at bounding box center [23, 76] width 15 height 7
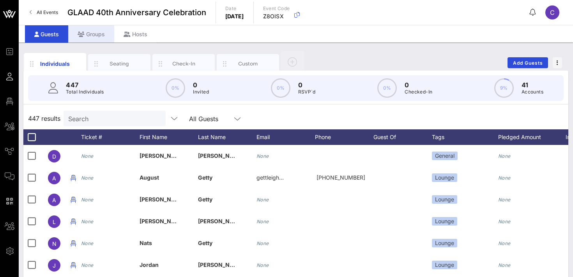
click at [94, 35] on div "Groups" at bounding box center [91, 34] width 46 height 18
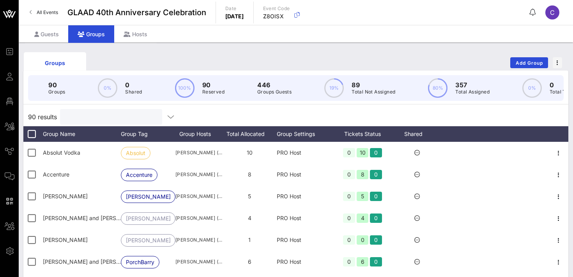
click at [100, 117] on input "text" at bounding box center [110, 117] width 91 height 10
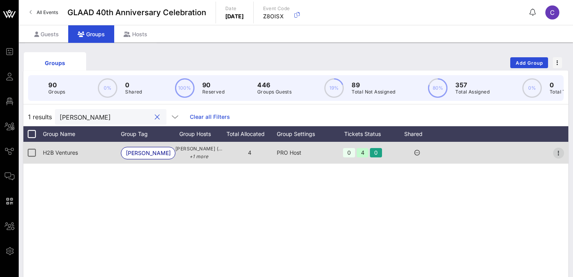
type input "[PERSON_NAME]"
click at [554, 152] on span "button" at bounding box center [558, 153] width 11 height 9
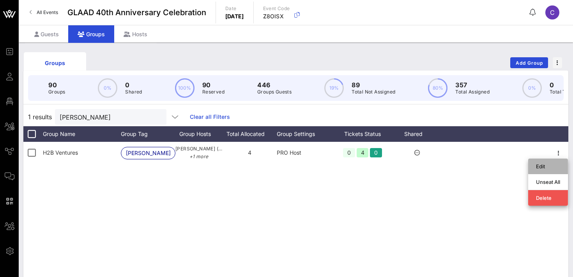
click at [549, 166] on div "Edit" at bounding box center [548, 166] width 24 height 6
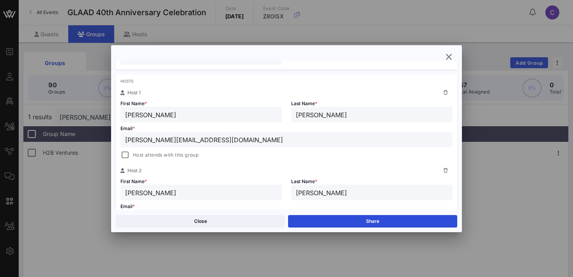
scroll to position [113, 0]
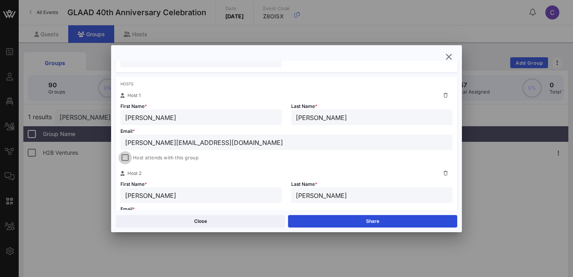
click at [125, 156] on div at bounding box center [125, 157] width 11 height 11
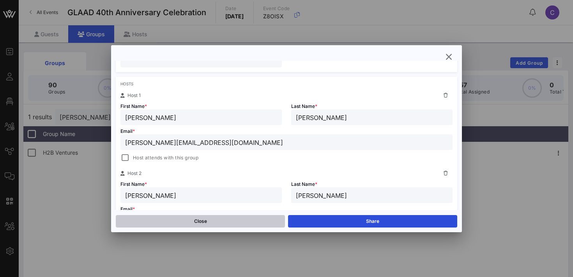
click at [195, 224] on button "Close" at bounding box center [200, 221] width 169 height 12
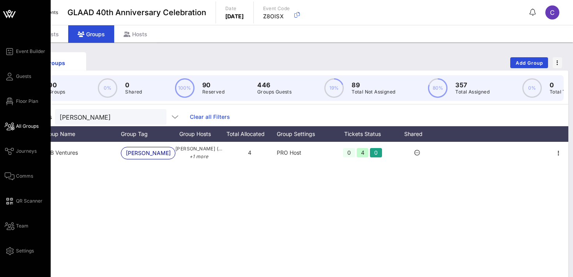
click at [26, 125] on span "All Groups" at bounding box center [27, 126] width 23 height 7
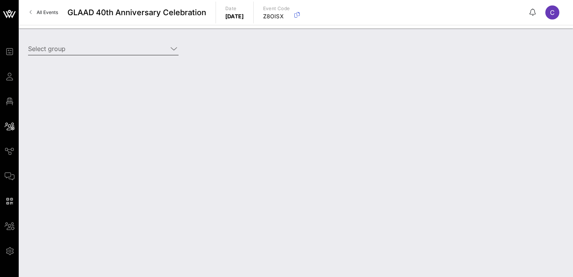
click at [123, 47] on input "Select group" at bounding box center [98, 48] width 140 height 12
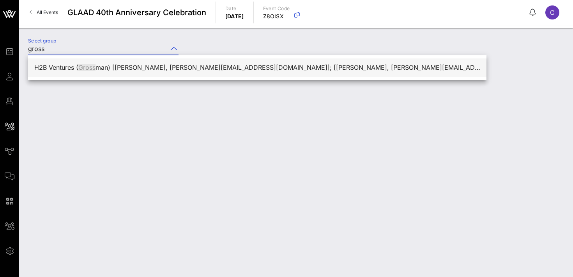
click at [135, 69] on div "H2B Ventures ( Gross man) [[PERSON_NAME], [PERSON_NAME][EMAIL_ADDRESS][DOMAIN_N…" at bounding box center [257, 67] width 446 height 7
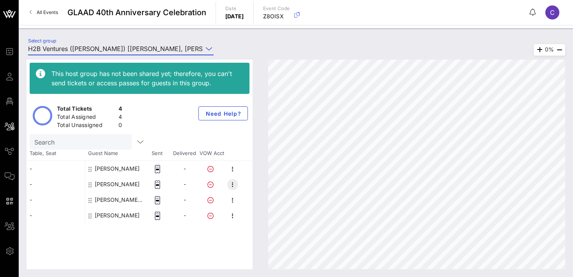
type input "H2B Ventures ([PERSON_NAME]) [[PERSON_NAME], [PERSON_NAME][EMAIL_ADDRESS][DOMAI…"
click at [233, 188] on icon "button" at bounding box center [232, 184] width 9 height 9
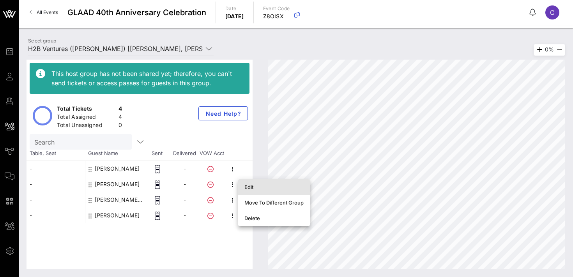
click at [249, 190] on div "Edit" at bounding box center [273, 187] width 59 height 12
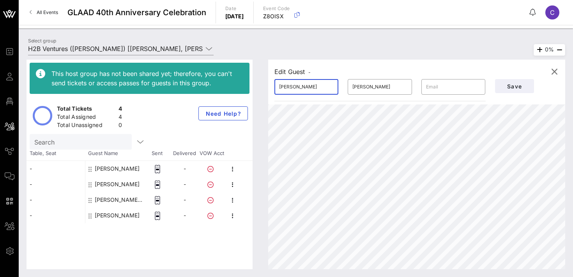
click at [319, 87] on input "[PERSON_NAME]" at bounding box center [306, 87] width 55 height 12
type input "C"
type input "Guest of"
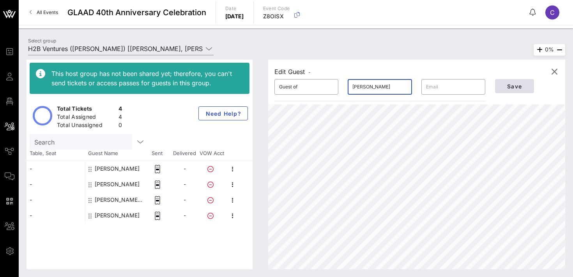
type input "[PERSON_NAME]"
click at [522, 85] on span "Save" at bounding box center [514, 86] width 27 height 7
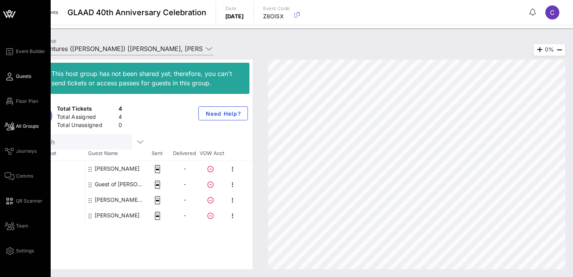
click at [26, 79] on span "Guests" at bounding box center [23, 76] width 15 height 7
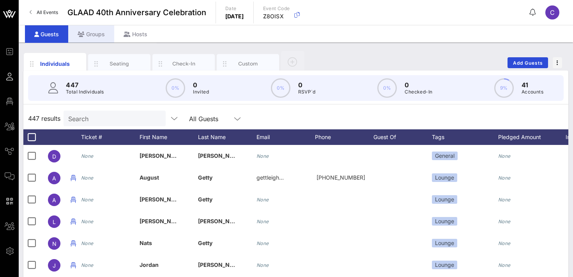
click at [90, 38] on div "Groups" at bounding box center [91, 34] width 46 height 18
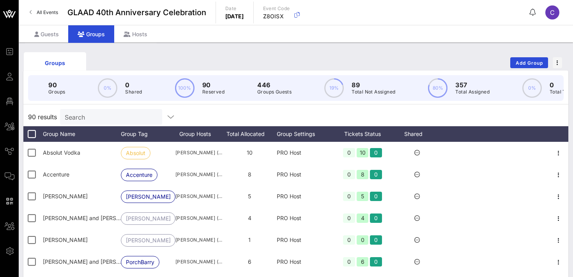
click at [100, 117] on input "Search" at bounding box center [110, 117] width 91 height 10
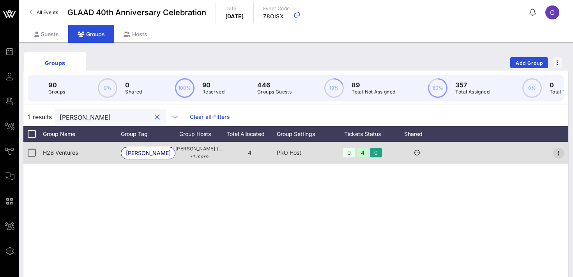
type input "[PERSON_NAME]"
click at [561, 156] on icon "button" at bounding box center [558, 153] width 9 height 9
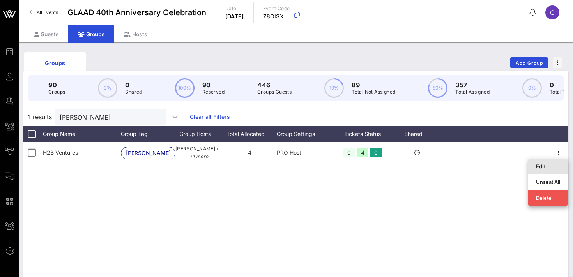
click at [543, 168] on div "Edit" at bounding box center [548, 166] width 24 height 6
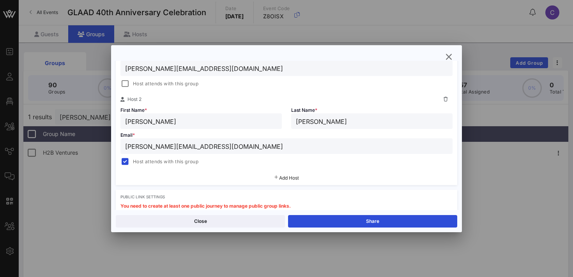
scroll to position [179, 0]
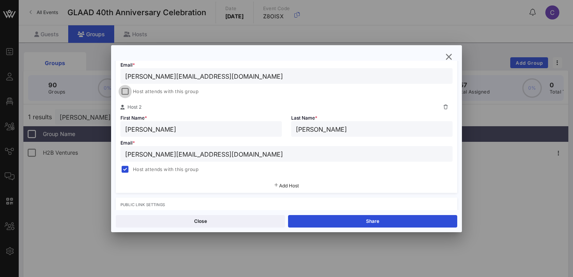
click at [128, 91] on div at bounding box center [125, 91] width 11 height 11
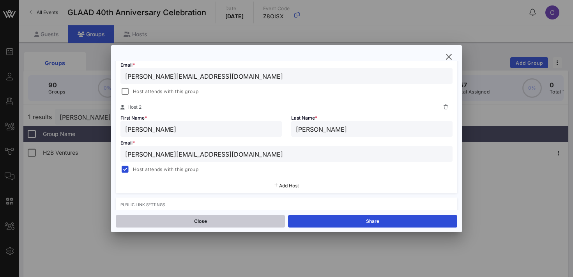
click at [204, 223] on button "Close" at bounding box center [200, 221] width 169 height 12
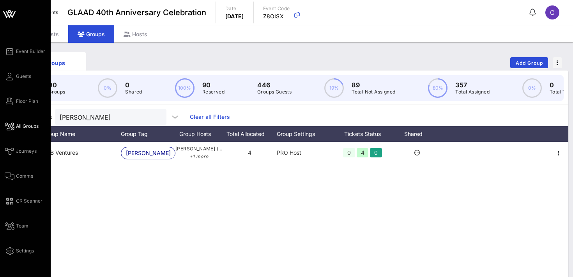
click at [28, 127] on span "All Groups" at bounding box center [27, 126] width 23 height 7
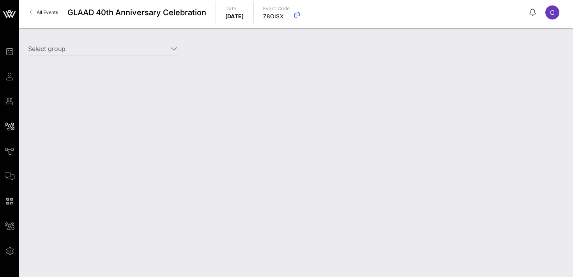
click at [94, 43] on input "Select group" at bounding box center [98, 48] width 140 height 12
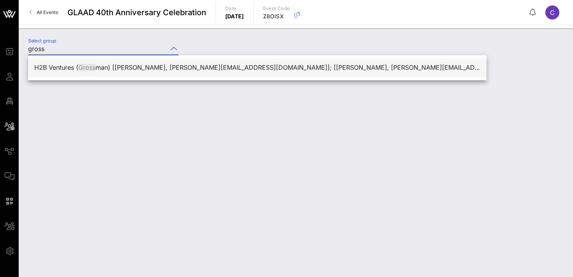
click at [112, 71] on div "H2B Ventures ( Gross man) [[PERSON_NAME], [PERSON_NAME][EMAIL_ADDRESS][DOMAIN_N…" at bounding box center [257, 67] width 446 height 7
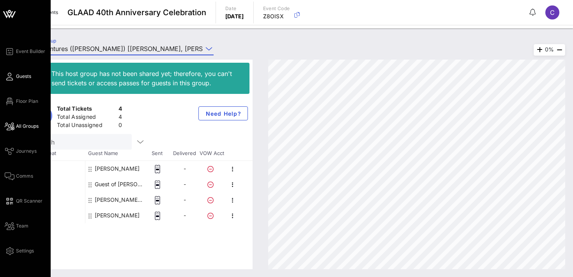
type input "H2B Ventures ([PERSON_NAME]) [[PERSON_NAME], [PERSON_NAME][EMAIL_ADDRESS][DOMAI…"
click at [20, 76] on span "Guests" at bounding box center [23, 76] width 15 height 7
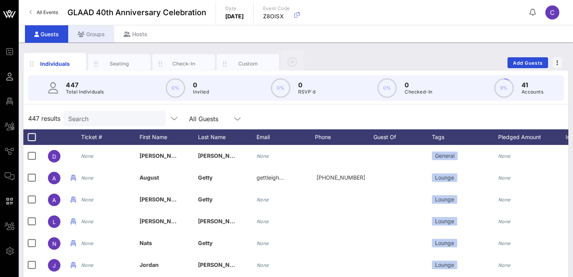
click at [94, 35] on div "Groups" at bounding box center [91, 34] width 46 height 18
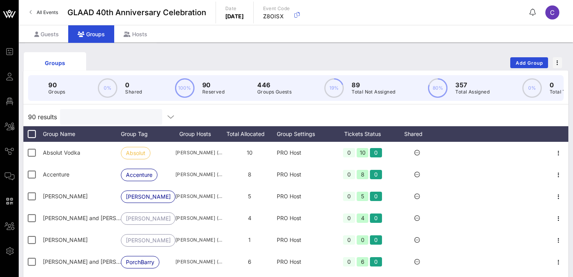
click at [106, 119] on input "text" at bounding box center [110, 117] width 91 height 10
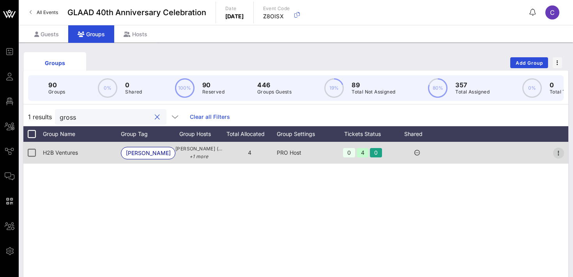
type input "gross"
click at [555, 152] on icon "button" at bounding box center [558, 153] width 9 height 9
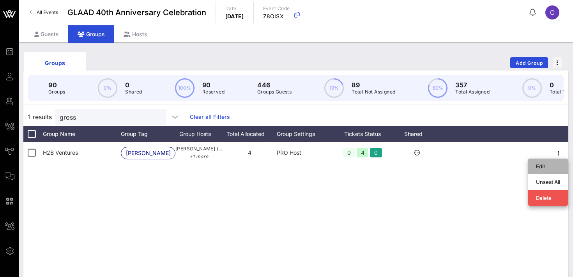
click at [550, 164] on div "Edit" at bounding box center [548, 166] width 24 height 6
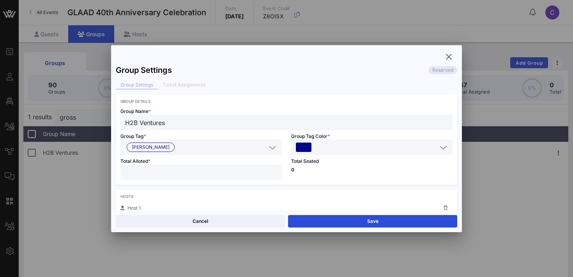
click at [274, 175] on input "*" at bounding box center [201, 172] width 152 height 10
type input "*"
click at [320, 221] on button "Save" at bounding box center [372, 221] width 169 height 12
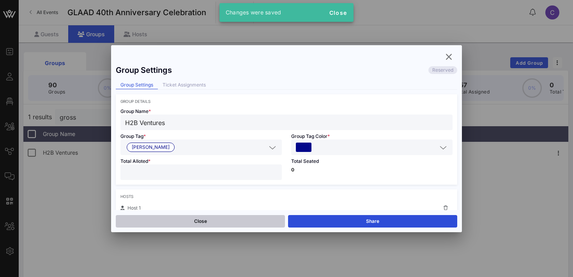
click at [233, 219] on button "Close" at bounding box center [200, 221] width 169 height 12
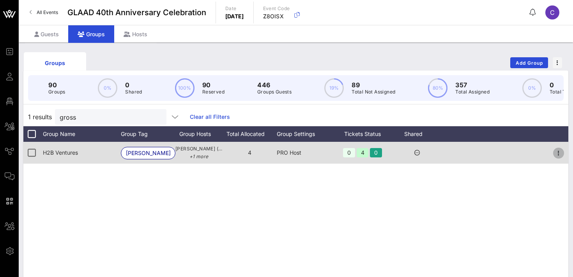
click at [561, 152] on icon "button" at bounding box center [558, 153] width 9 height 9
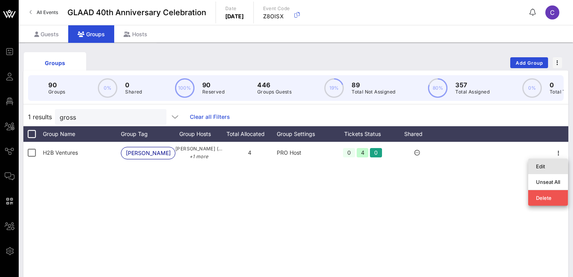
click at [549, 163] on div "Edit" at bounding box center [548, 166] width 24 height 6
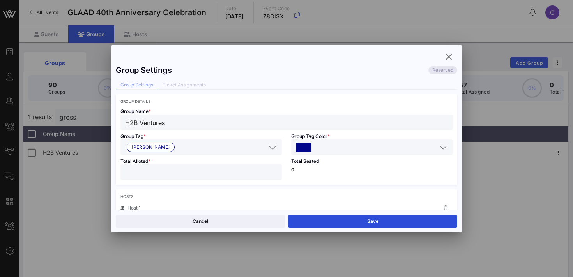
click at [274, 174] on input "*" at bounding box center [201, 172] width 152 height 10
type input "*"
click at [275, 171] on input "*" at bounding box center [201, 172] width 152 height 10
click at [281, 198] on div "Hosts" at bounding box center [286, 196] width 332 height 5
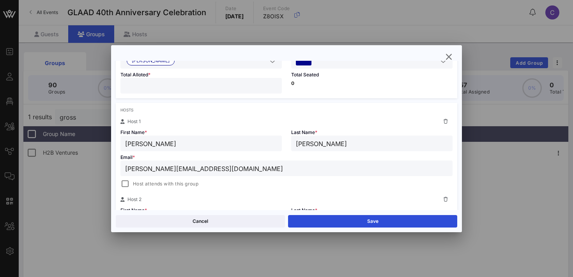
scroll to position [90, 0]
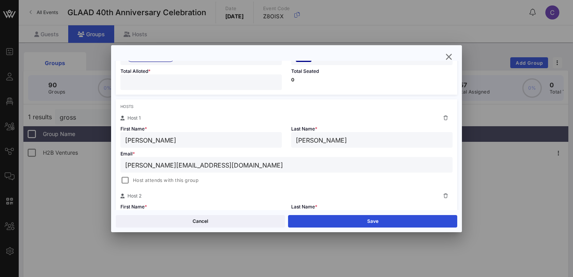
click at [446, 117] on icon at bounding box center [446, 118] width 4 height 5
type input "[PERSON_NAME]"
type input "[PERSON_NAME][EMAIL_ADDRESS][DOMAIN_NAME]"
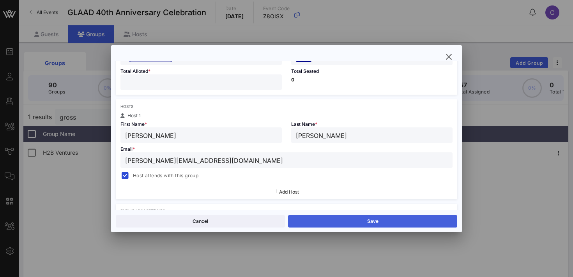
click at [324, 221] on button "Save" at bounding box center [372, 221] width 169 height 12
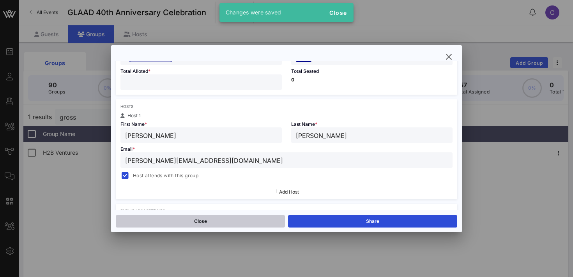
click at [221, 224] on button "Close" at bounding box center [200, 221] width 169 height 12
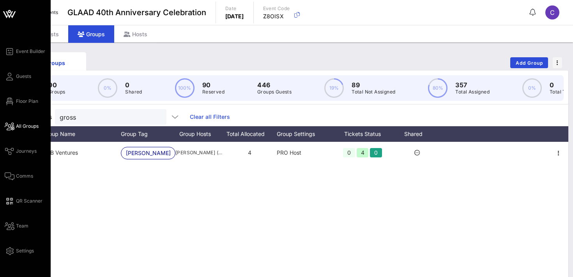
click at [27, 125] on span "All Groups" at bounding box center [27, 126] width 23 height 7
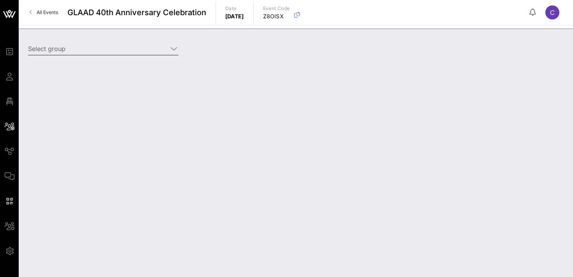
click at [112, 50] on input "Select group" at bounding box center [98, 48] width 140 height 12
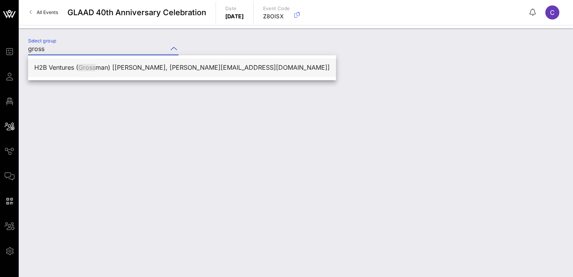
click at [104, 64] on div "H2B Ventures ( Gross man) [[PERSON_NAME], [PERSON_NAME][EMAIL_ADDRESS][DOMAIN_N…" at bounding box center [182, 67] width 296 height 7
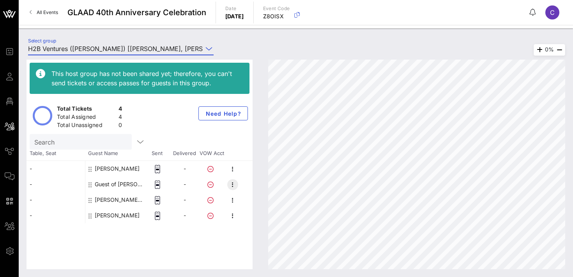
type input "H2B Ventures ([PERSON_NAME]) [[PERSON_NAME], [PERSON_NAME][EMAIL_ADDRESS][DOMAI…"
click at [233, 184] on icon "button" at bounding box center [232, 184] width 9 height 9
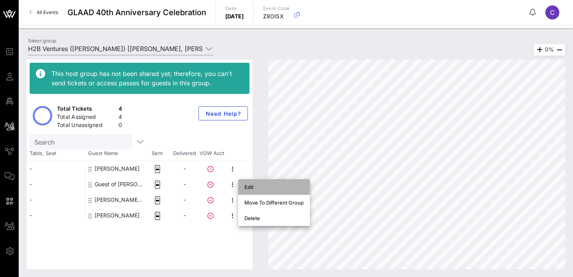
click at [251, 189] on div "Edit" at bounding box center [273, 187] width 59 height 6
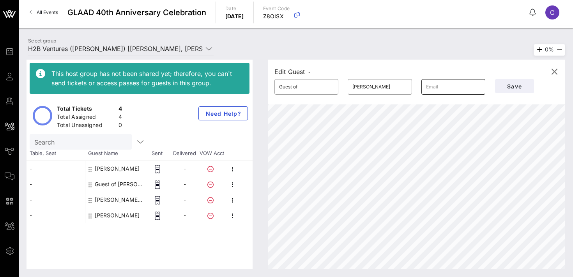
click at [441, 85] on input "text" at bounding box center [453, 87] width 55 height 12
paste input "[PERSON_NAME][EMAIL_ADDRESS][DOMAIN_NAME]"
type input "[PERSON_NAME][EMAIL_ADDRESS][DOMAIN_NAME]"
click at [305, 85] on input "Guest of" at bounding box center [306, 87] width 55 height 12
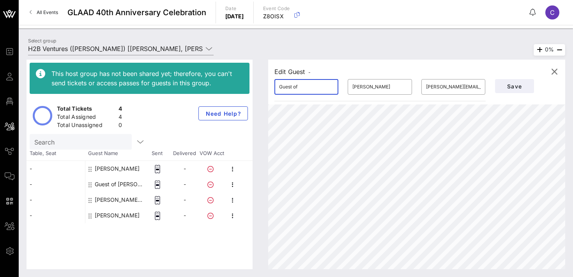
click at [305, 85] on input "Guest of" at bounding box center [306, 87] width 55 height 12
type input "[PERSON_NAME]"
paste input "[PERSON_NAME]"
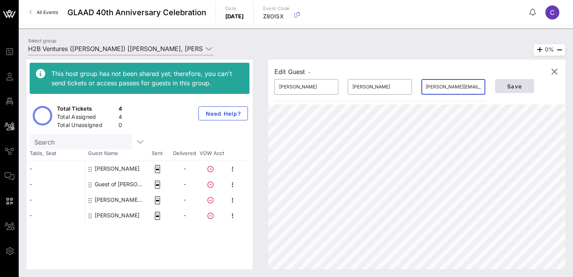
type input "[PERSON_NAME][EMAIL_ADDRESS][DOMAIN_NAME]"
click at [515, 87] on span "Save" at bounding box center [514, 86] width 27 height 7
click at [455, 87] on input "[PERSON_NAME][EMAIL_ADDRESS][DOMAIN_NAME]" at bounding box center [453, 87] width 55 height 12
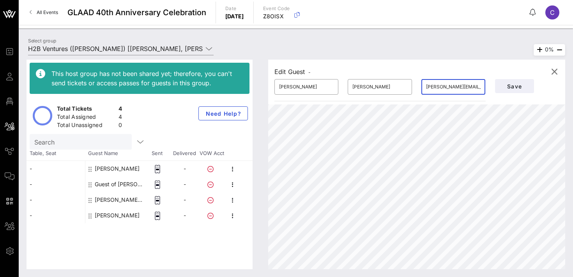
click at [455, 87] on input "[PERSON_NAME][EMAIL_ADDRESS][DOMAIN_NAME]" at bounding box center [453, 87] width 55 height 12
click at [505, 84] on span "Save" at bounding box center [514, 86] width 27 height 7
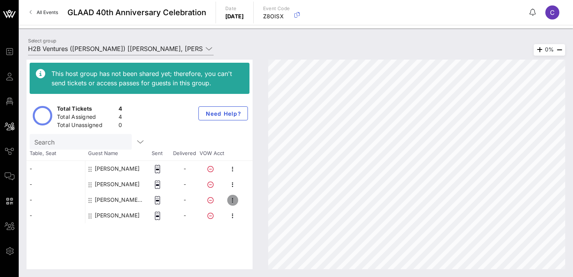
click at [233, 199] on icon "button" at bounding box center [232, 200] width 9 height 9
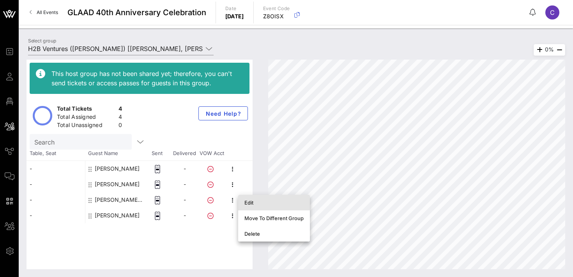
click at [252, 203] on div "Edit" at bounding box center [273, 203] width 59 height 6
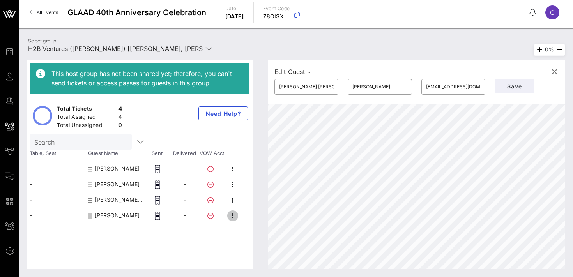
click at [231, 216] on icon "button" at bounding box center [232, 215] width 9 height 9
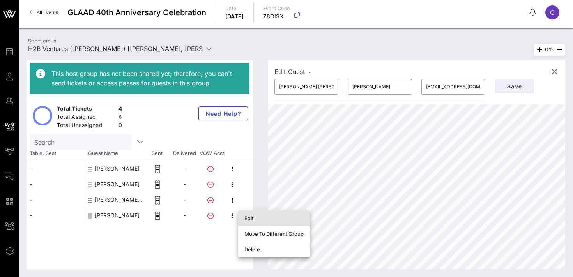
click at [248, 218] on div "Edit" at bounding box center [273, 218] width 59 height 6
type input "[PERSON_NAME]"
type input "[EMAIL_ADDRESS][DOMAIN_NAME]"
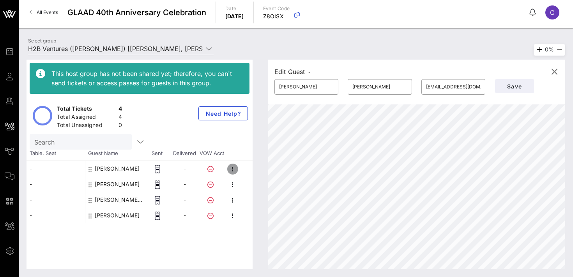
click at [232, 168] on icon "button" at bounding box center [232, 169] width 9 height 9
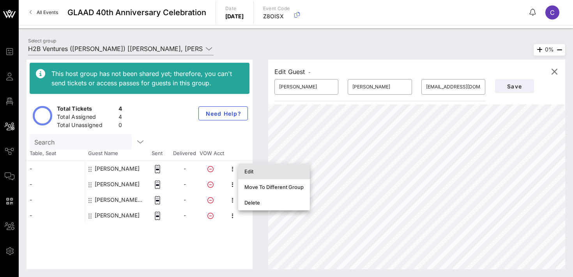
click at [249, 172] on div "Edit" at bounding box center [273, 171] width 59 height 6
type input "[PERSON_NAME]"
type input "[PERSON_NAME][EMAIL_ADDRESS][DOMAIN_NAME]"
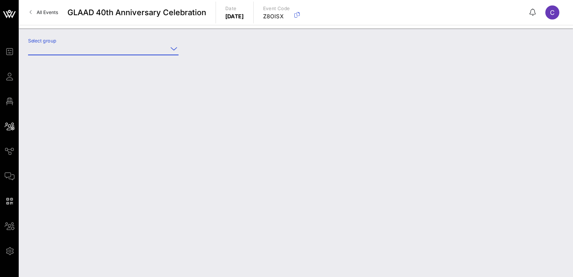
click at [71, 48] on input "Select group" at bounding box center [98, 48] width 140 height 12
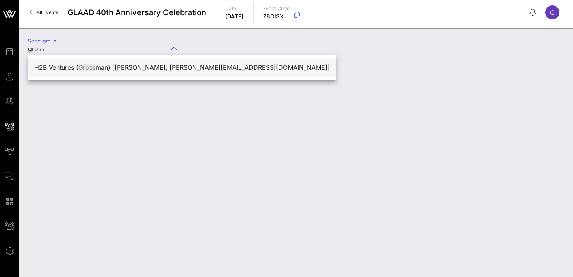
click at [71, 67] on div "H2B Ventures ( Gross man) [[PERSON_NAME], [PERSON_NAME][EMAIL_ADDRESS][DOMAIN_N…" at bounding box center [182, 67] width 296 height 7
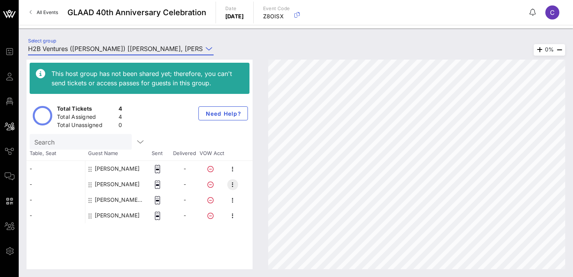
type input "H2B Ventures ([PERSON_NAME]) [[PERSON_NAME], [PERSON_NAME][EMAIL_ADDRESS][DOMAI…"
click at [235, 186] on icon "button" at bounding box center [232, 184] width 9 height 9
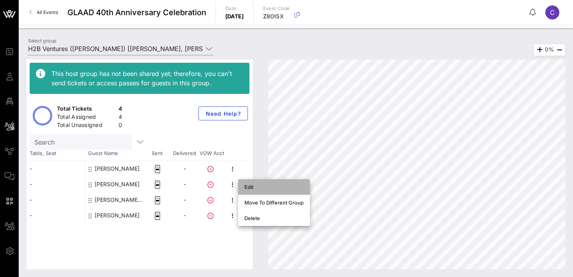
click at [255, 187] on div "Edit" at bounding box center [273, 187] width 59 height 6
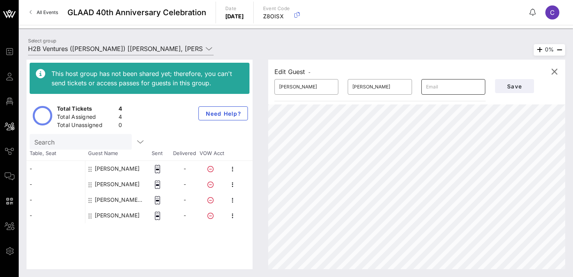
click at [441, 85] on input "text" at bounding box center [453, 87] width 55 height 12
paste input "[PERSON_NAME][EMAIL_ADDRESS][DOMAIN_NAME]"
type input "[PERSON_NAME][EMAIL_ADDRESS][DOMAIN_NAME]"
click at [514, 87] on span "Save" at bounding box center [514, 86] width 27 height 7
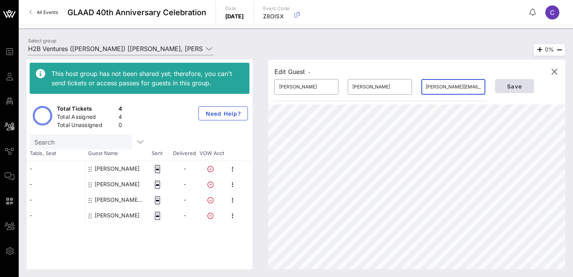
scroll to position [0, 0]
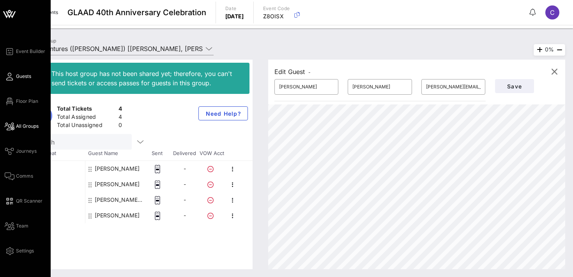
click at [12, 76] on icon at bounding box center [10, 76] width 10 height 1
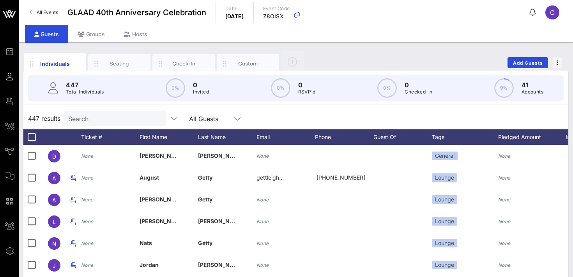
click at [102, 122] on input "Search" at bounding box center [113, 118] width 91 height 10
paste input "[PERSON_NAME][EMAIL_ADDRESS][DOMAIN_NAME]"
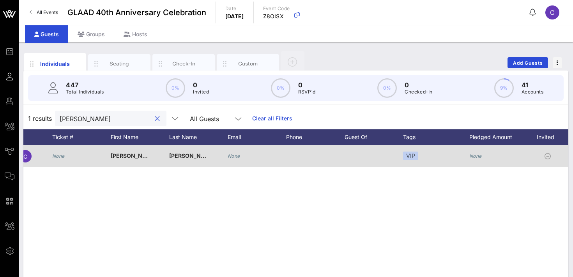
scroll to position [0, 164]
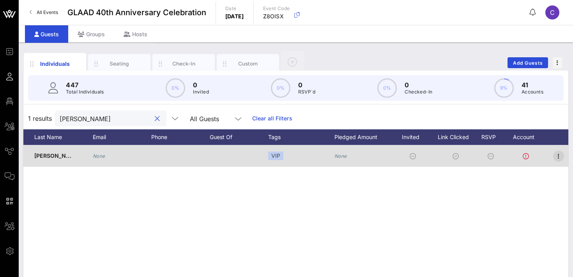
type input "[PERSON_NAME]"
click at [562, 159] on icon "button" at bounding box center [558, 156] width 9 height 9
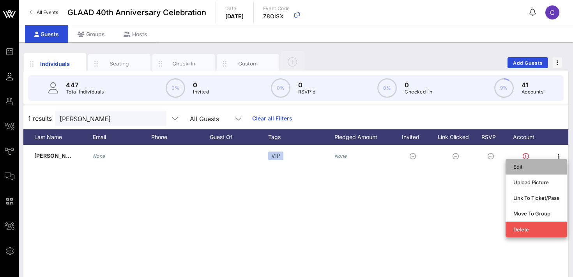
click at [529, 171] on div "Edit" at bounding box center [536, 167] width 46 height 12
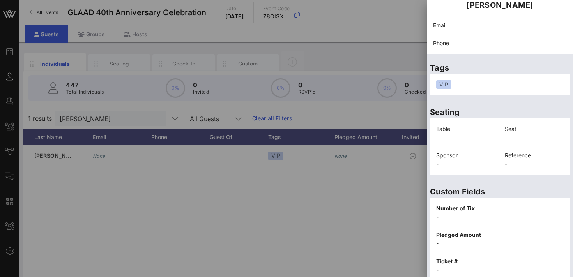
scroll to position [100, 0]
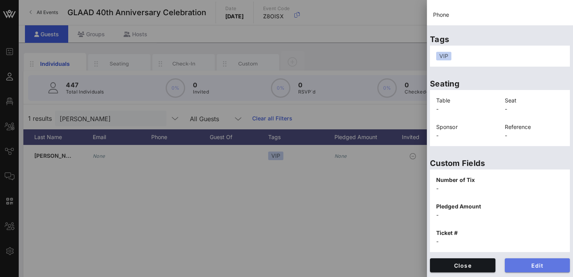
click at [526, 267] on span "Edit" at bounding box center [537, 265] width 53 height 7
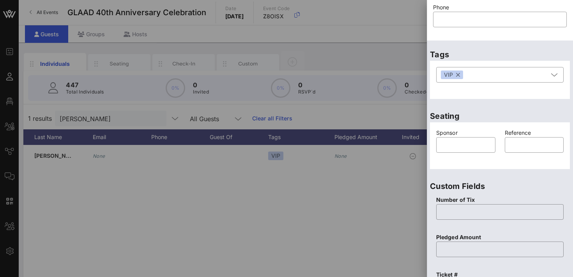
scroll to position [0, 0]
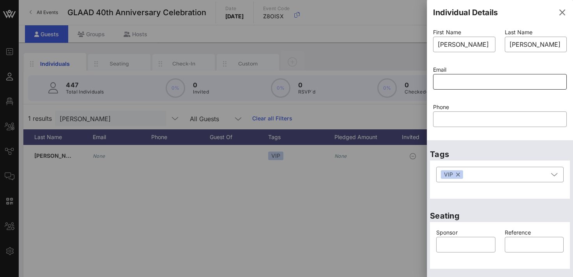
click at [456, 80] on input "text" at bounding box center [500, 82] width 124 height 12
paste input "[PERSON_NAME][EMAIL_ADDRESS][DOMAIN_NAME]"
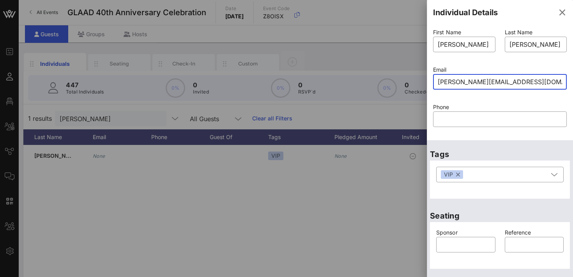
type input "[PERSON_NAME][EMAIL_ADDRESS][DOMAIN_NAME]"
click at [486, 102] on div "Phone ​" at bounding box center [499, 119] width 143 height 37
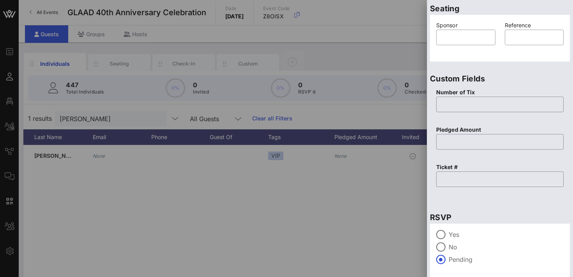
scroll to position [234, 0]
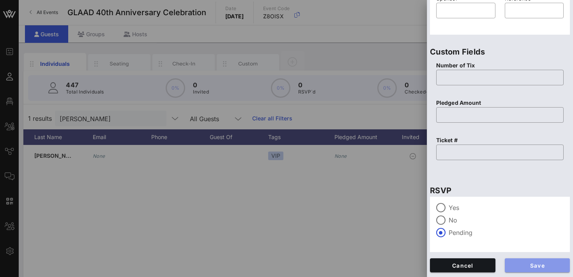
click at [541, 265] on span "Save" at bounding box center [537, 265] width 53 height 7
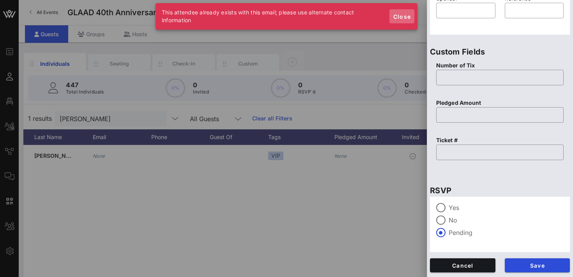
click at [402, 14] on span "Close" at bounding box center [402, 16] width 19 height 7
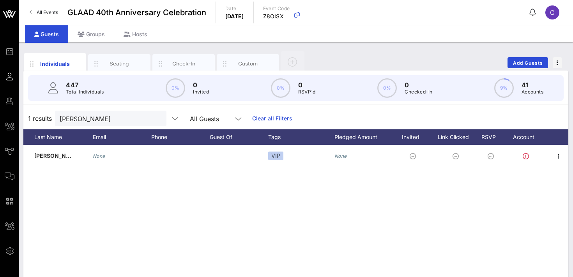
click at [353, 192] on div "C None Cassidy Jorgensen None VIP None" at bounding box center [295, 262] width 545 height 234
click at [129, 34] on icon at bounding box center [127, 34] width 7 height 5
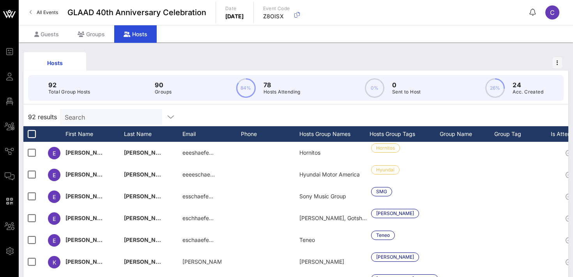
click at [105, 112] on input "Search" at bounding box center [110, 117] width 91 height 10
click at [91, 30] on div "Groups" at bounding box center [91, 34] width 46 height 18
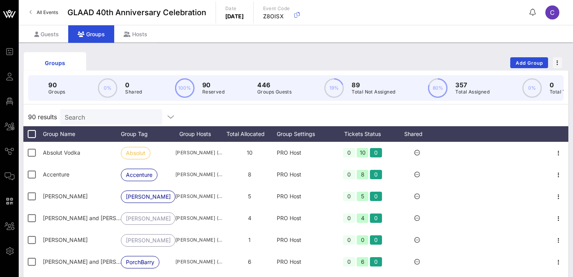
click at [100, 115] on input "Search" at bounding box center [110, 117] width 91 height 10
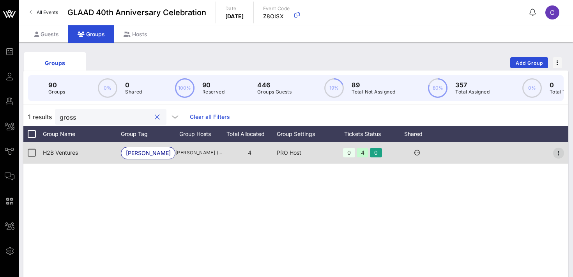
type input "gross"
click at [560, 150] on icon "button" at bounding box center [558, 153] width 9 height 9
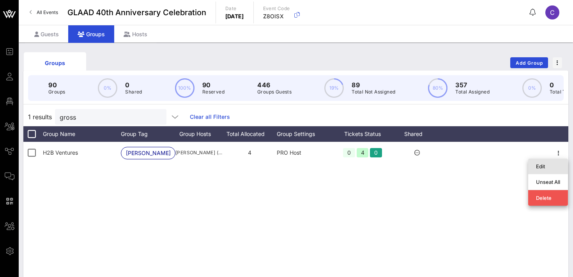
click at [546, 166] on div "Edit" at bounding box center [548, 166] width 24 height 6
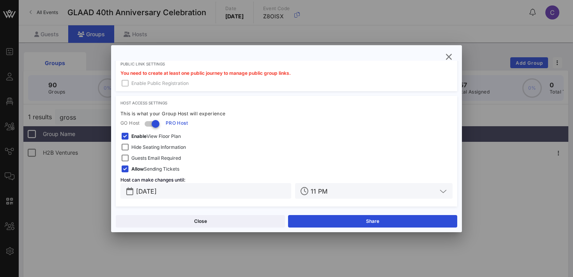
scroll to position [238, 0]
click at [155, 139] on div "Enable View Floor Plan" at bounding box center [150, 135] width 60 height 9
click at [156, 146] on span "Hide Seating Information" at bounding box center [158, 146] width 55 height 8
click at [161, 156] on span "Guests Email Required" at bounding box center [156, 157] width 50 height 8
click at [225, 190] on input "[DATE]" at bounding box center [211, 190] width 151 height 10
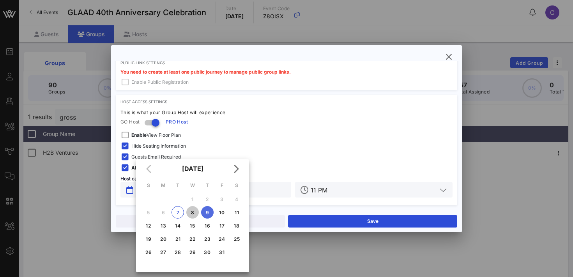
click at [193, 212] on div "8" at bounding box center [192, 213] width 12 height 6
type input "Oct 08, 2025"
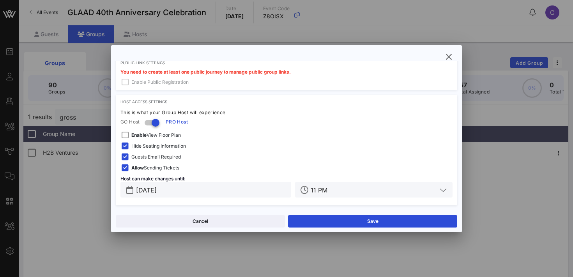
click at [328, 192] on input "11 PM" at bounding box center [374, 190] width 126 height 10
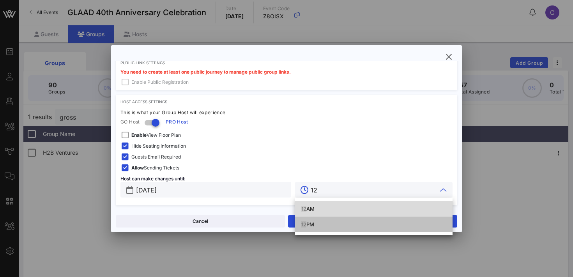
click at [309, 224] on div "12 PM" at bounding box center [373, 224] width 145 height 6
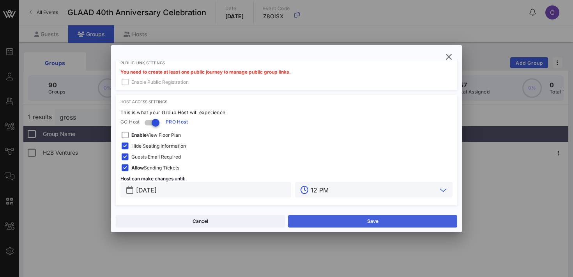
type input "12 PM"
click at [328, 221] on button "Save" at bounding box center [372, 221] width 169 height 12
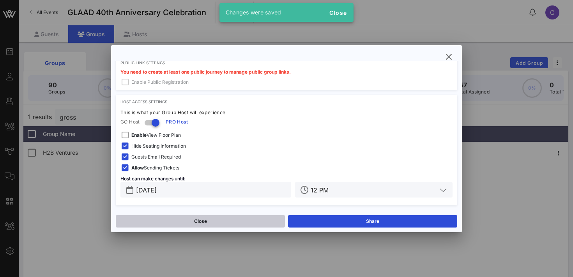
click at [250, 220] on button "Close" at bounding box center [200, 221] width 169 height 12
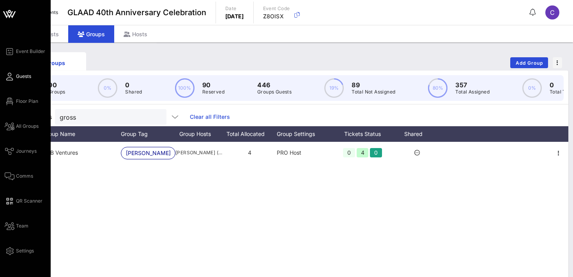
click at [25, 78] on span "Guests" at bounding box center [23, 76] width 15 height 7
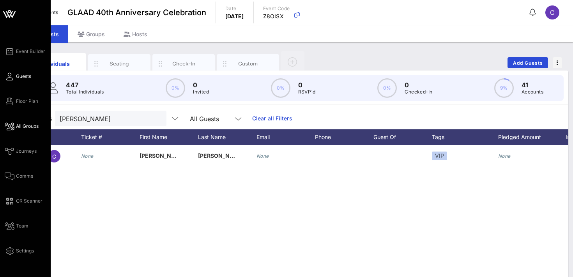
click at [26, 126] on span "All Groups" at bounding box center [27, 126] width 23 height 7
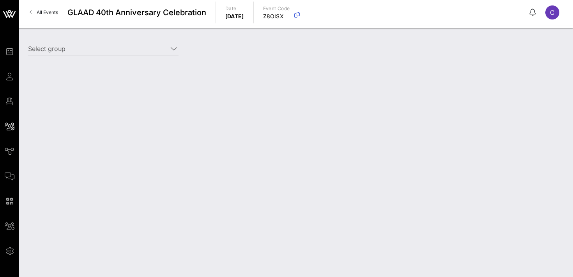
click at [87, 52] on input "Select group" at bounding box center [98, 48] width 140 height 12
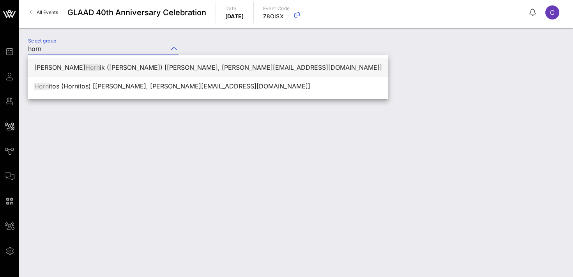
click at [77, 67] on div "David Horn ik (Hornik) [David Hornik, hornik@lobby.vc]" at bounding box center [208, 67] width 348 height 7
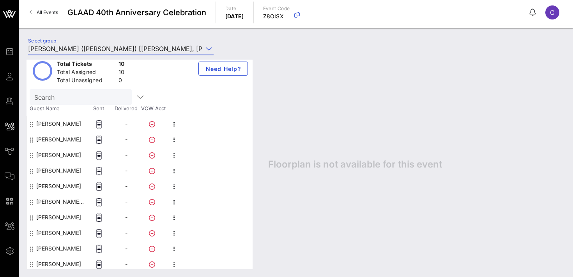
scroll to position [47, 0]
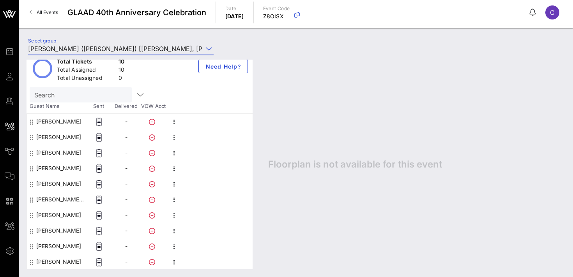
type input "[PERSON_NAME] ([PERSON_NAME]) [[PERSON_NAME], [PERSON_NAME][EMAIL_ADDRESS][DOMA…"
click at [174, 261] on icon "button" at bounding box center [174, 262] width 9 height 9
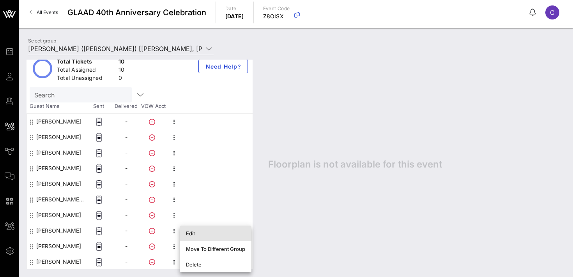
click at [198, 235] on div "Edit" at bounding box center [215, 233] width 59 height 6
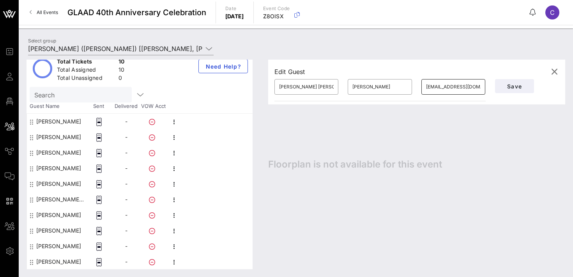
click at [445, 87] on input "brennam@stanford.edu" at bounding box center [453, 87] width 55 height 12
paste input "jayda"
type input "jayda@stanford.edu"
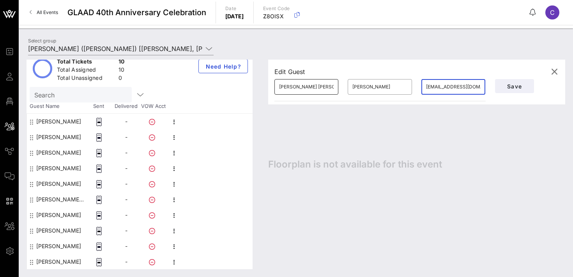
click at [315, 85] on input "Breanna Lousie" at bounding box center [306, 87] width 55 height 12
type input "Jayda"
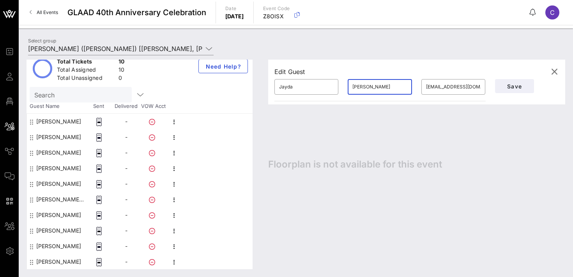
paste input "Alvarez"
type input "Alvarez"
click at [515, 83] on span "Save" at bounding box center [514, 86] width 27 height 7
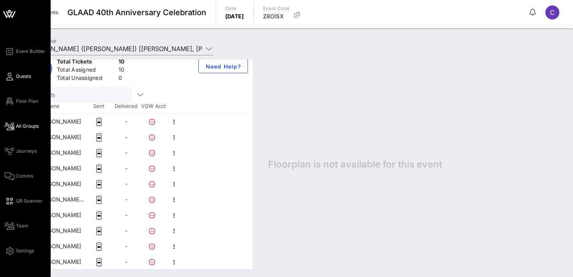
click at [16, 78] on span "Guests" at bounding box center [23, 76] width 15 height 7
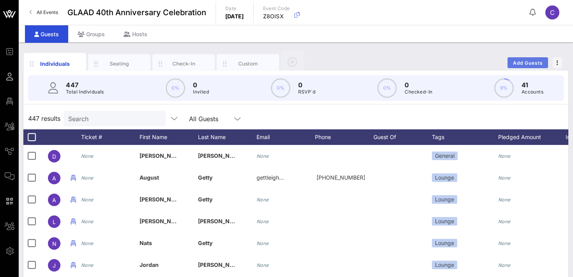
click at [524, 62] on span "Add Guests" at bounding box center [528, 63] width 31 height 6
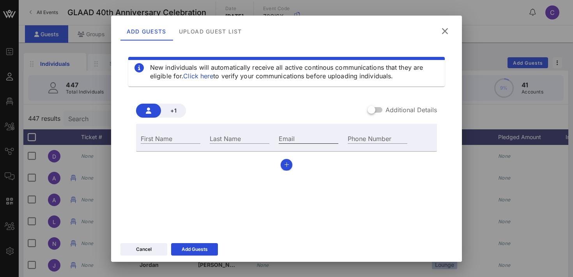
click at [304, 137] on input "Email" at bounding box center [309, 138] width 60 height 10
paste input "rickmed47@icloud.com"
type input "rickmed47@icloud.com"
click at [159, 137] on div "First Name" at bounding box center [171, 138] width 60 height 10
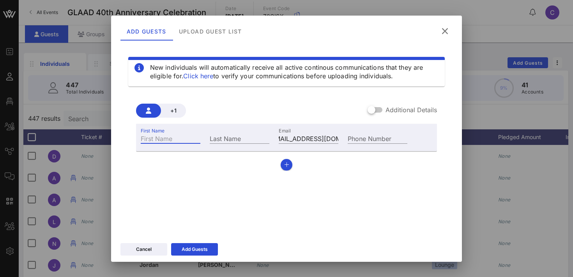
scroll to position [0, 0]
type input "Richard"
type input "DiCarlo"
click at [288, 163] on icon "button" at bounding box center [286, 164] width 5 height 5
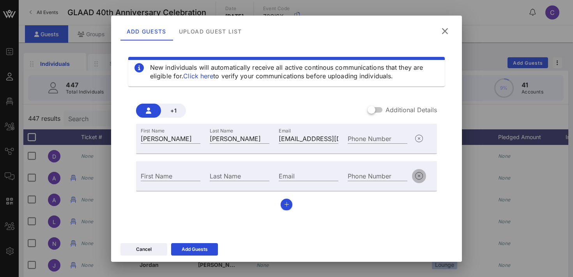
click at [421, 177] on icon "button" at bounding box center [418, 176] width 9 height 9
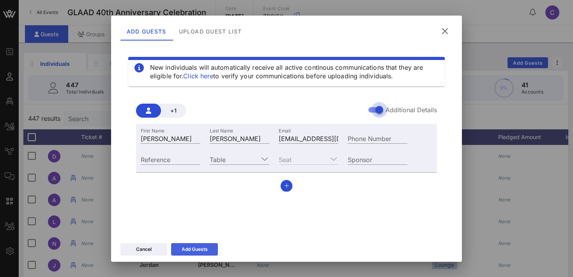
click at [188, 247] on div "Add Guests" at bounding box center [195, 250] width 26 height 8
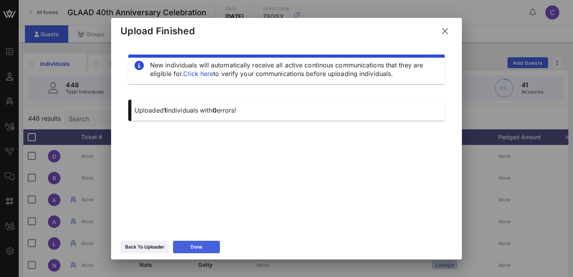
click at [186, 246] on button "Done" at bounding box center [196, 247] width 47 height 12
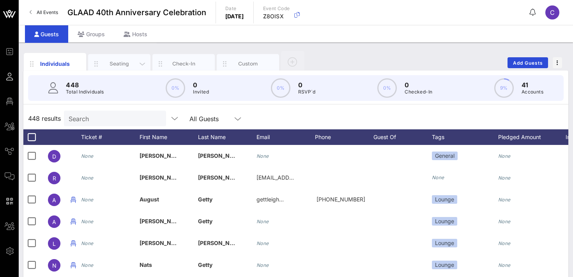
click at [116, 60] on div "Seating" at bounding box center [119, 63] width 35 height 7
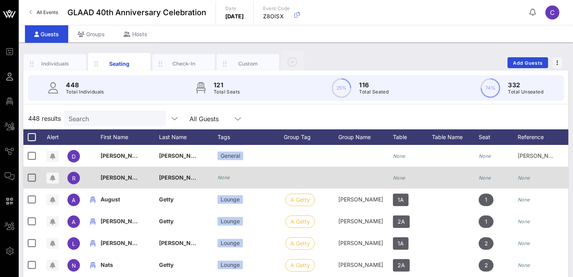
click at [226, 177] on icon "None" at bounding box center [224, 178] width 12 height 6
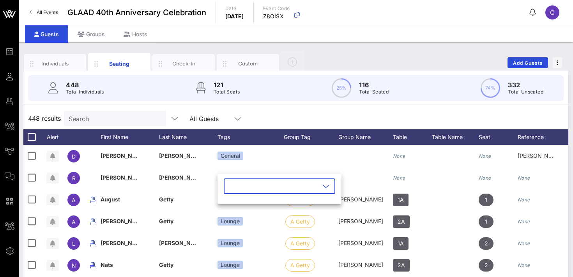
click at [238, 184] on input "text" at bounding box center [273, 186] width 91 height 12
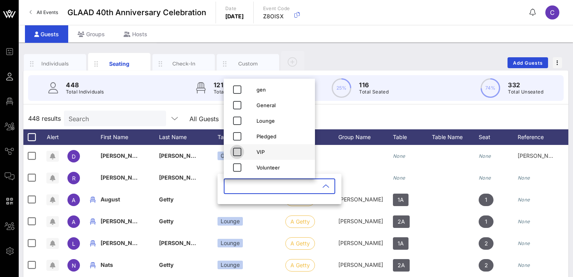
click at [239, 151] on icon "button" at bounding box center [236, 151] width 9 height 9
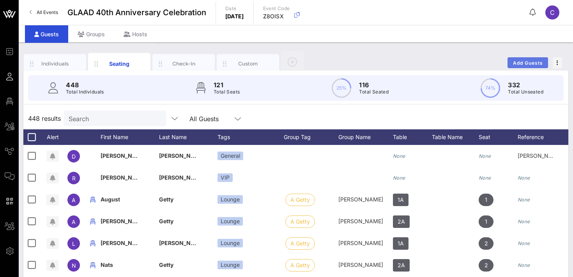
click at [526, 63] on span "Add Guests" at bounding box center [528, 63] width 31 height 6
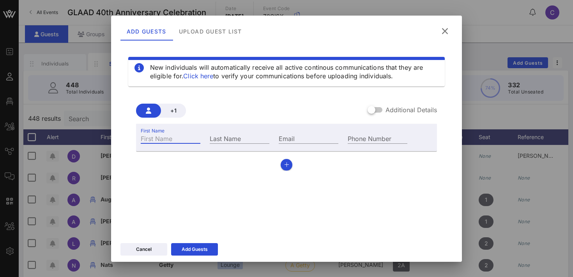
click at [174, 138] on input "First Name" at bounding box center [171, 138] width 60 height 10
type input "Jeffrey"
type input "Damon"
paste input "jeffreyjdamon@hotmail.com"
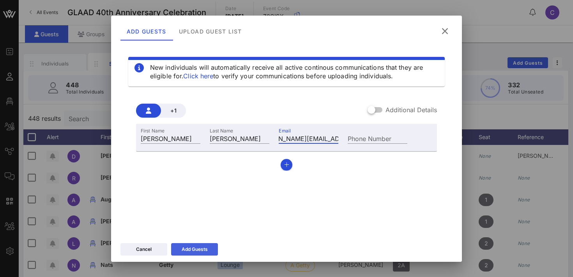
type input "jeffreyjdamon@hotmail.com"
click at [182, 248] on div "Add Guests" at bounding box center [195, 250] width 26 height 8
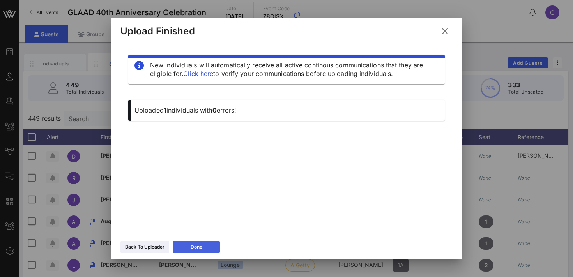
click at [190, 242] on button "Done" at bounding box center [196, 247] width 47 height 12
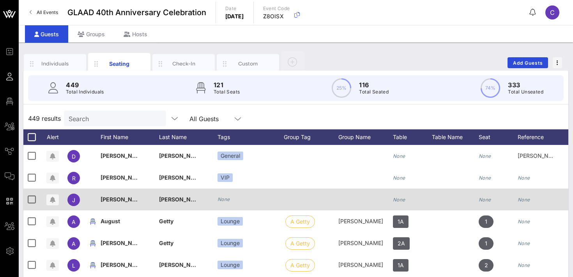
click at [224, 200] on icon "None" at bounding box center [224, 200] width 12 height 6
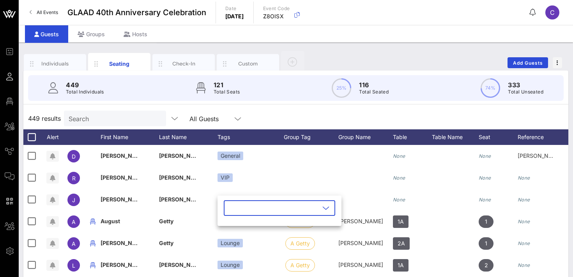
click at [238, 211] on input "text" at bounding box center [273, 208] width 91 height 12
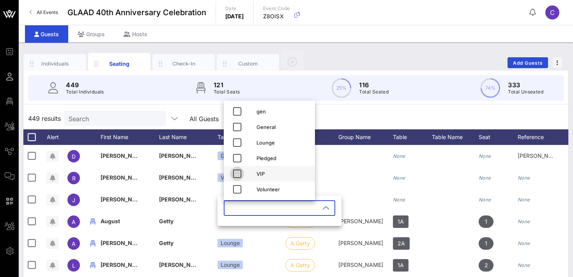
click at [239, 172] on icon "button" at bounding box center [236, 173] width 9 height 9
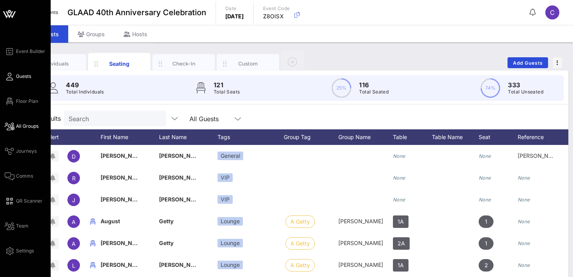
click at [14, 127] on icon at bounding box center [10, 126] width 10 height 1
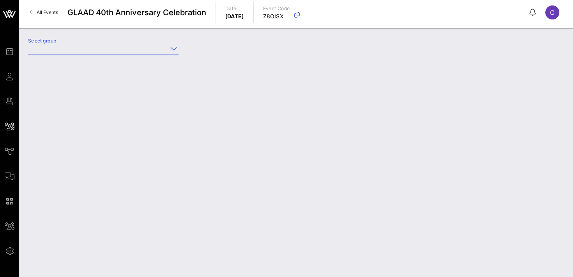
click at [107, 48] on input "Select group" at bounding box center [98, 48] width 140 height 12
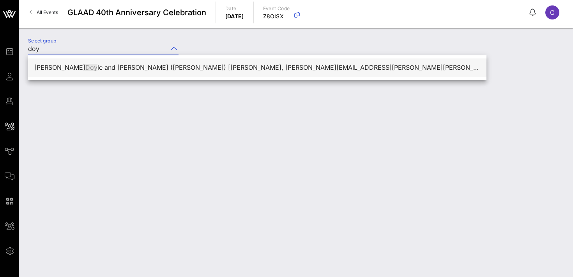
click at [106, 67] on div "Mike Doy le and Bret Kobler (Doyle Kobler) [Mike Doyle, mike.doyle@ketchum.com]" at bounding box center [257, 67] width 446 height 7
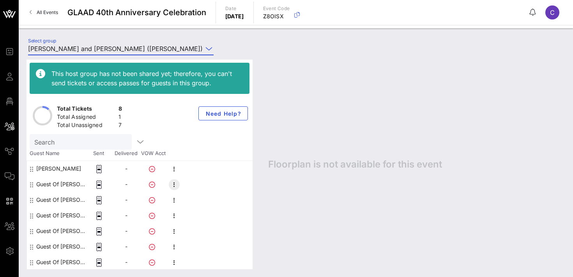
type input "Mike Doyle and Bret Kobler (Doyle Kobler) [Mike Doyle, mike.doyle@ketchum.com]"
click at [175, 186] on icon "button" at bounding box center [174, 184] width 9 height 9
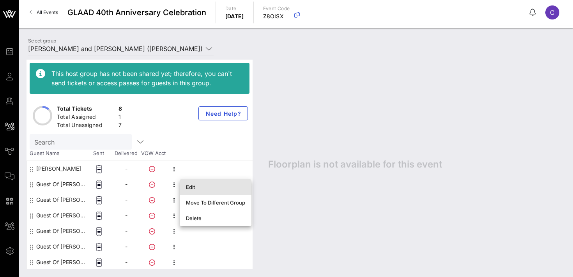
click at [187, 186] on div "Edit" at bounding box center [215, 187] width 59 height 6
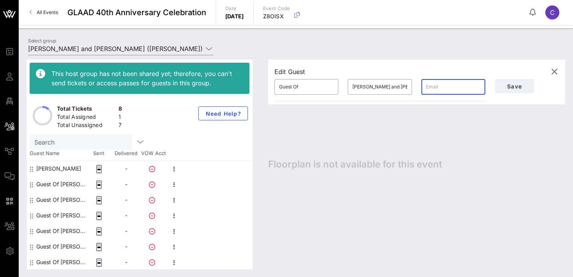
click at [444, 89] on input "text" at bounding box center [453, 87] width 55 height 12
paste input "Bret.kobler@gmail.com"
type input "Bret.kobler@gmail.com"
click at [312, 86] on input "Guest Of" at bounding box center [306, 87] width 55 height 12
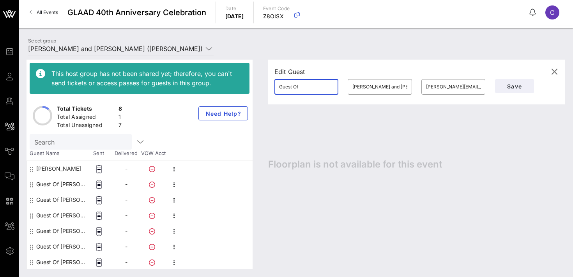
click at [312, 86] on input "Guest Of" at bounding box center [306, 87] width 55 height 12
type input "Bret"
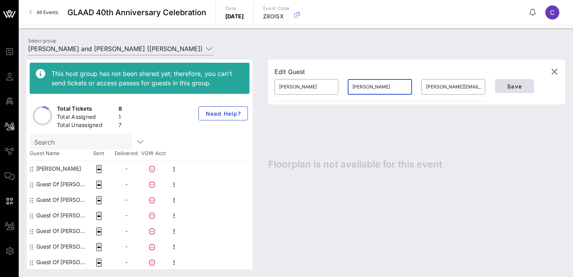
type input "Kobler"
click at [501, 87] on span "Save" at bounding box center [514, 86] width 27 height 7
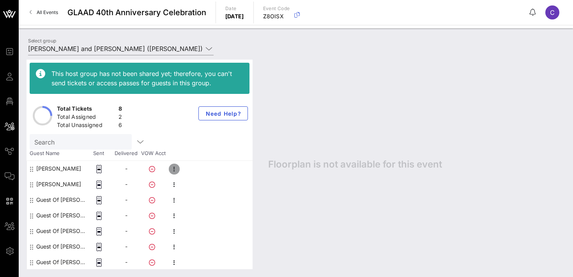
click at [174, 171] on icon "button" at bounding box center [174, 169] width 9 height 9
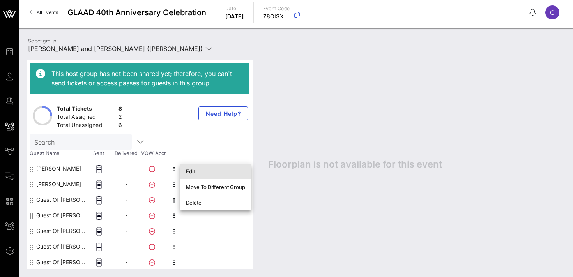
click at [188, 172] on div "Edit" at bounding box center [215, 171] width 59 height 6
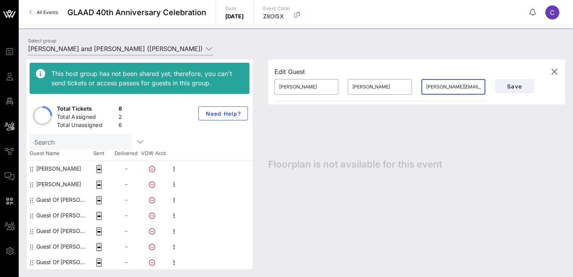
click at [454, 88] on input "mike.doyle@ketchum.com" at bounding box center [453, 87] width 55 height 12
paste input "doyle212@gmail"
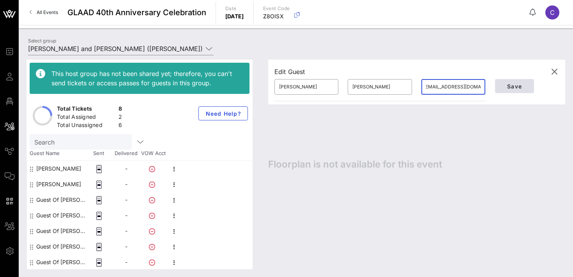
type input "mikedoyle212@gmail.com"
click at [509, 85] on span "Save" at bounding box center [514, 86] width 27 height 7
type input "Mike Doyle and Bret Kobler (Doyle Kobler) [Mike Doyle, mikedoyle212@gmail.com]"
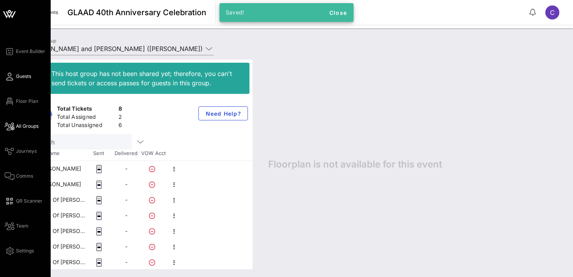
click at [17, 79] on span "Guests" at bounding box center [23, 76] width 15 height 7
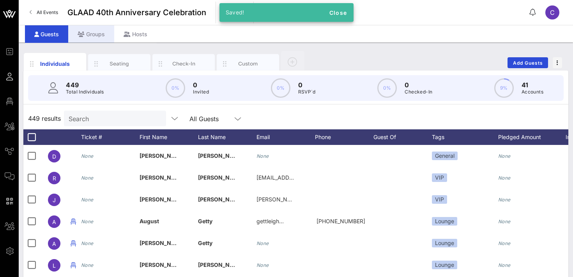
click at [94, 31] on div "Groups" at bounding box center [91, 34] width 46 height 18
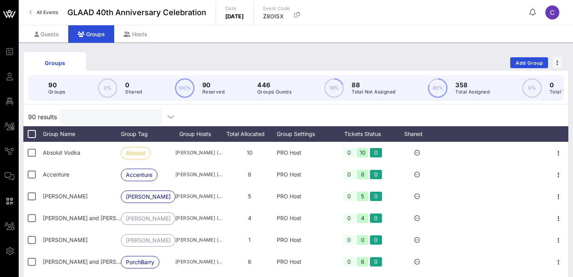
click at [98, 118] on input "text" at bounding box center [110, 117] width 91 height 10
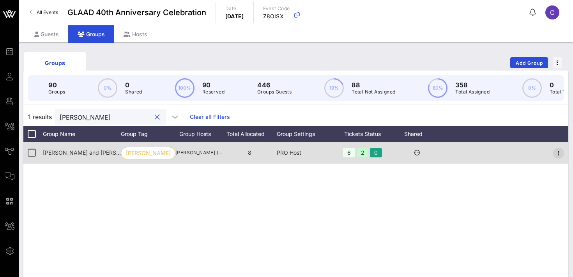
type input "doyle"
click at [559, 149] on icon "button" at bounding box center [558, 153] width 9 height 9
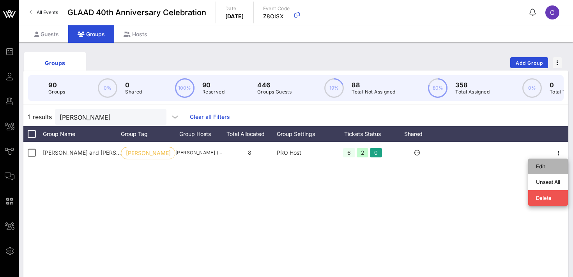
click at [541, 163] on div "Edit" at bounding box center [548, 166] width 24 height 12
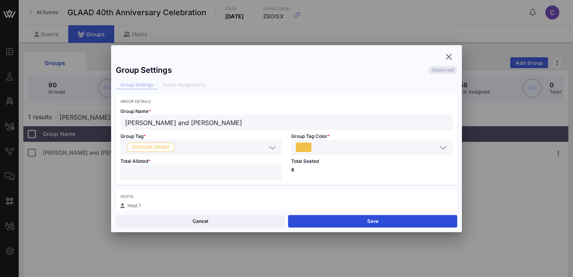
click at [274, 172] on input "*" at bounding box center [201, 172] width 152 height 10
type input "**"
click at [274, 172] on input "**" at bounding box center [201, 172] width 152 height 10
click at [320, 220] on button "Save" at bounding box center [372, 221] width 169 height 12
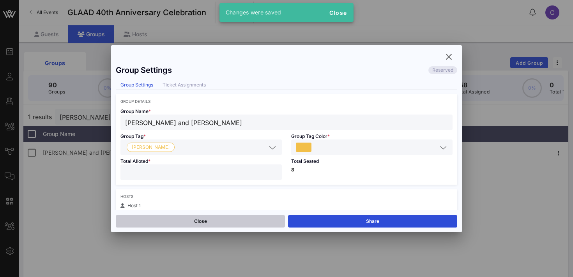
click at [198, 225] on button "Close" at bounding box center [200, 221] width 169 height 12
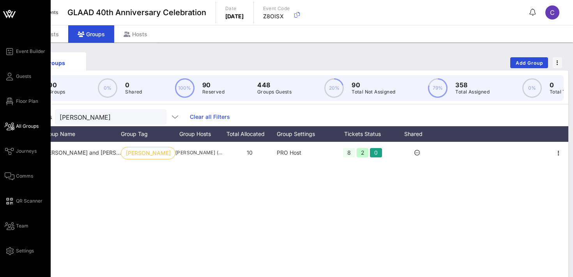
click at [22, 128] on span "All Groups" at bounding box center [27, 126] width 23 height 7
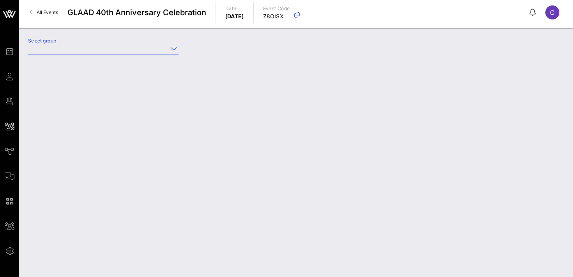
click at [111, 51] on input "Select group" at bounding box center [98, 48] width 140 height 12
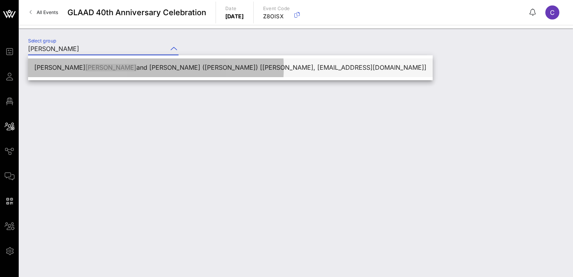
click at [102, 67] on div "Mike Doyle and Bret Kobler (Doyle Kobler) [Mike Doyle, mikedoyle212@gmail.com]" at bounding box center [230, 67] width 392 height 7
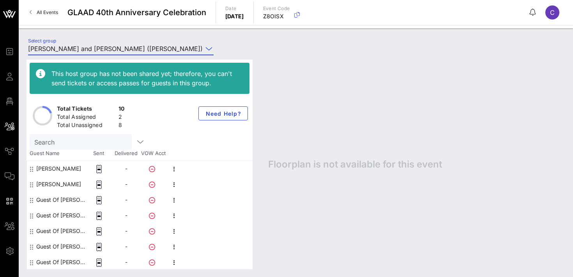
type input "Mike Doyle and Bret Kobler (Doyle Kobler) [Mike Doyle, mikedoyle212@gmail.com]"
click at [172, 200] on icon "button" at bounding box center [174, 200] width 9 height 9
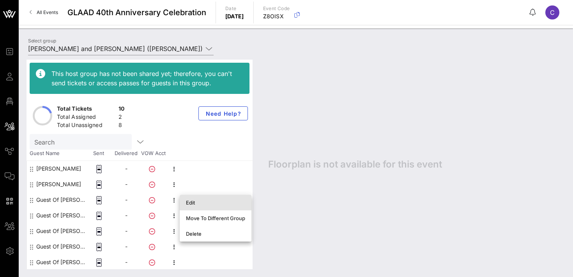
click at [196, 202] on div "Edit" at bounding box center [215, 203] width 59 height 6
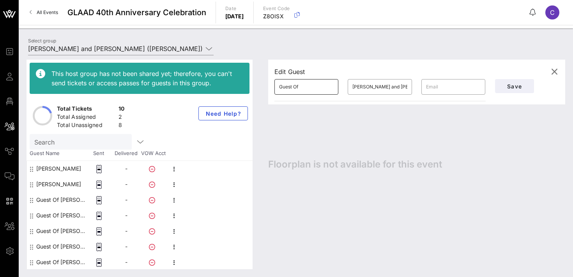
click at [310, 89] on input "Guest Of" at bounding box center [306, 87] width 55 height 12
type input "Daniel"
paste input "dssafin@gmail.com"
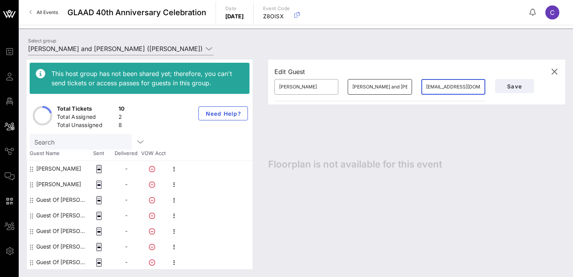
type input "dssafin@gmail.com"
click at [363, 87] on input "Mike Doyle and Bret Kobler" at bounding box center [379, 87] width 55 height 12
type input "Safin"
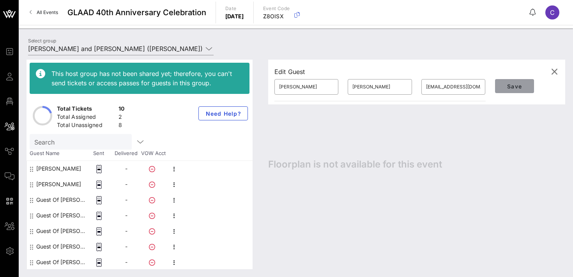
click at [522, 85] on span "Save" at bounding box center [514, 86] width 27 height 7
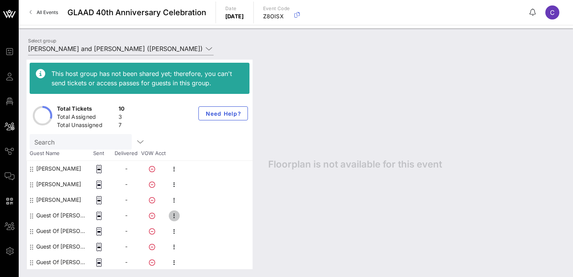
click at [174, 216] on icon "button" at bounding box center [174, 215] width 9 height 9
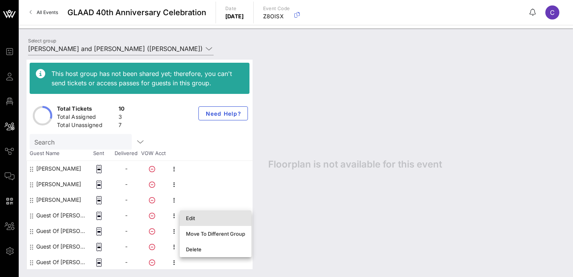
click at [202, 217] on div "Edit" at bounding box center [215, 218] width 59 height 6
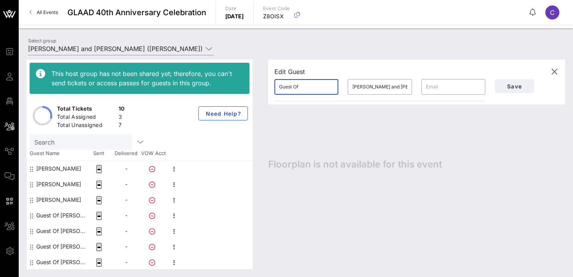
click at [312, 90] on input "Guest Of" at bounding box center [306, 87] width 55 height 12
type input "Mark"
type input "Birkhead"
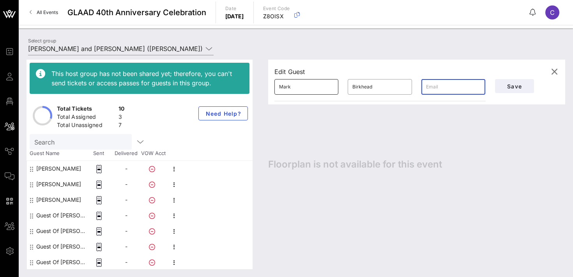
paste input "markbirkhead@hotmail.com"
type input "markbirkhead@hotmail.com"
click at [517, 85] on span "Save" at bounding box center [514, 86] width 27 height 7
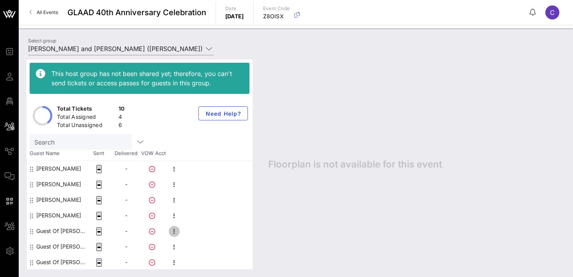
click at [174, 233] on icon "button" at bounding box center [174, 231] width 9 height 9
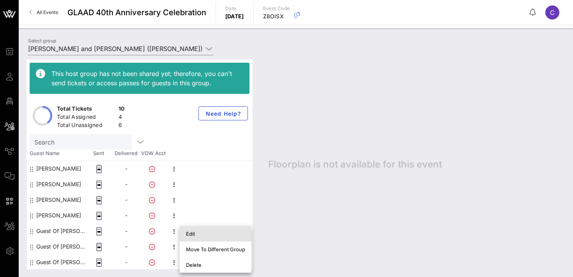
click at [198, 234] on div "Edit" at bounding box center [215, 234] width 59 height 6
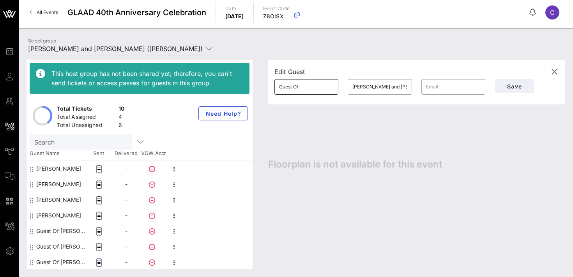
click at [317, 90] on input "Guest Of" at bounding box center [306, 87] width 55 height 12
type input "Heather"
paste input "Heathersg755@yahoo.com"
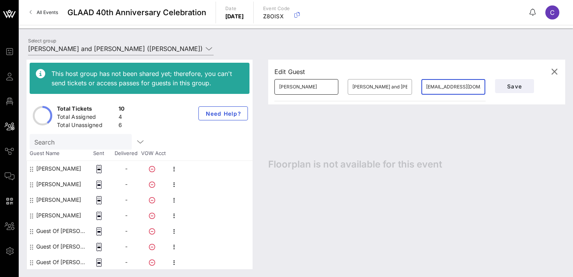
scroll to position [0, 5]
type input "Heathersg755@yahoo.com"
click at [356, 88] on input "Mike Doyle and Bret Kobler" at bounding box center [379, 87] width 55 height 12
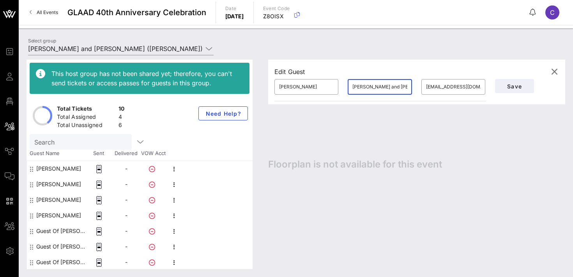
click at [356, 88] on input "Mike Doyle and Bret Kobler" at bounding box center [379, 87] width 55 height 12
paste input "Giampapa"
type input "Giampapa"
click at [507, 84] on span "Save" at bounding box center [514, 86] width 27 height 7
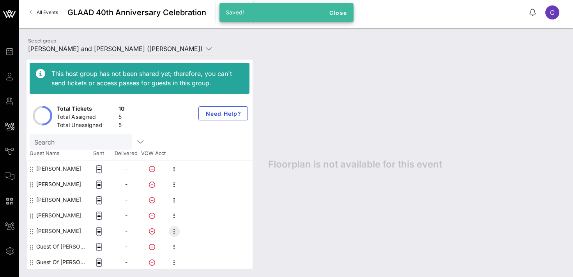
scroll to position [47, 0]
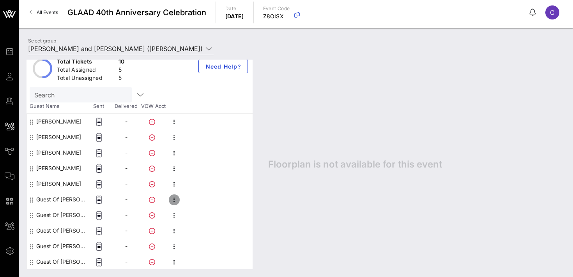
click at [175, 202] on icon "button" at bounding box center [174, 199] width 9 height 9
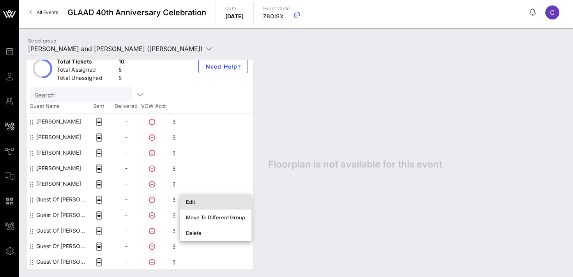
click at [201, 204] on div "Edit" at bounding box center [215, 202] width 59 height 6
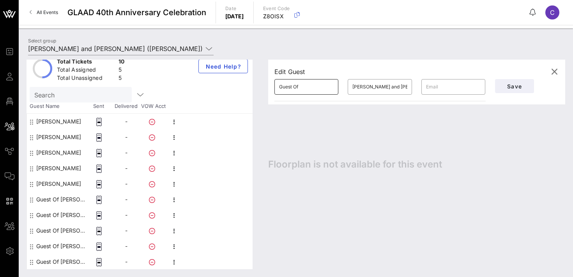
click at [312, 89] on input "Guest Of" at bounding box center [306, 87] width 55 height 12
type input "Ify"
paste input "iaduba@hotmail.com"
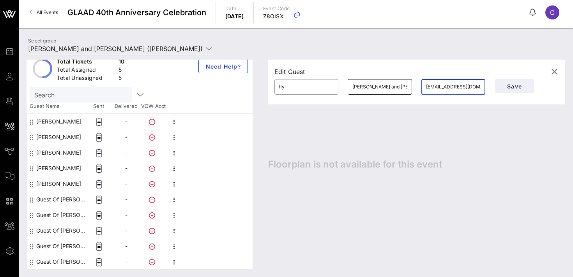
type input "iaduba@hotmail.com"
click at [370, 89] on input "Mike Doyle and Bret Kobler" at bounding box center [379, 87] width 55 height 12
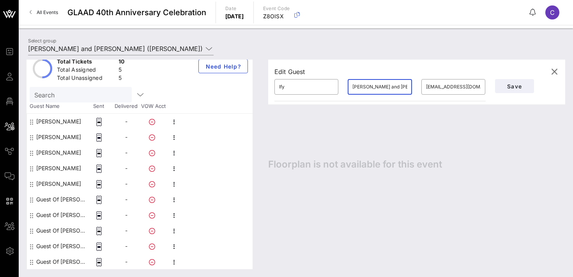
click at [370, 89] on input "Mike Doyle and Bret Kobler" at bounding box center [379, 87] width 55 height 12
type input "Aduba"
click at [513, 85] on span "Save" at bounding box center [514, 86] width 27 height 7
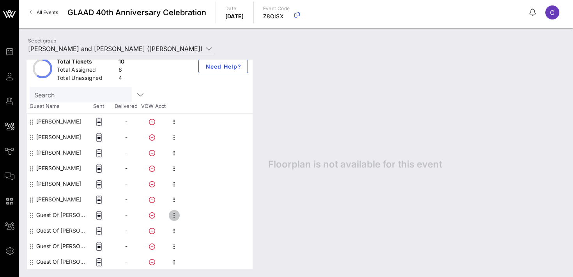
click at [176, 217] on icon "button" at bounding box center [174, 215] width 9 height 9
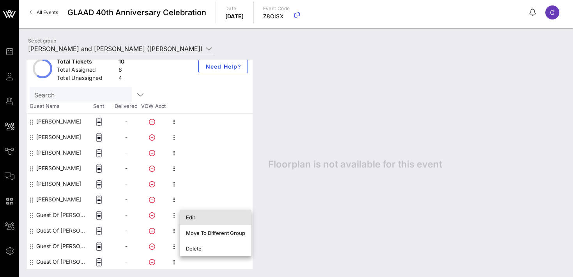
click at [195, 216] on div "Edit" at bounding box center [215, 217] width 59 height 6
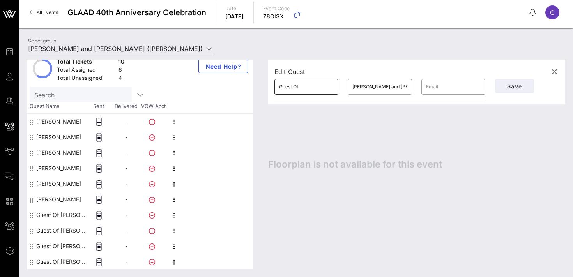
click at [312, 87] on input "Guest Of" at bounding box center [306, 87] width 55 height 12
type input "Jennifer"
type input "Gilken"
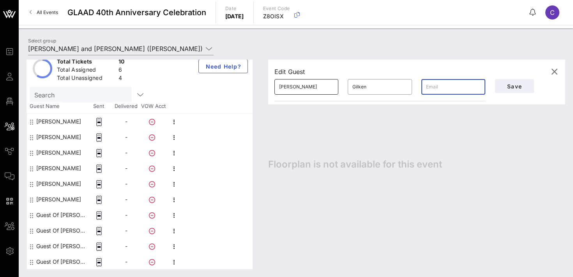
paste input "jenbkllyn@gmail.com"
type input "jenbkllyn@gmail.com"
click at [510, 87] on span "Save" at bounding box center [514, 86] width 27 height 7
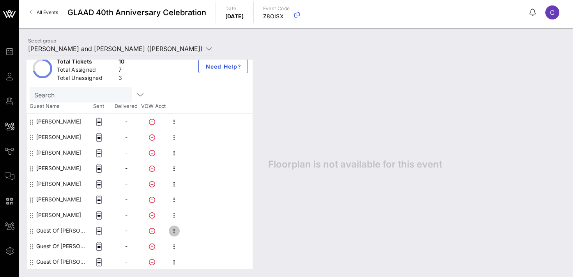
click at [175, 231] on icon "button" at bounding box center [174, 231] width 9 height 9
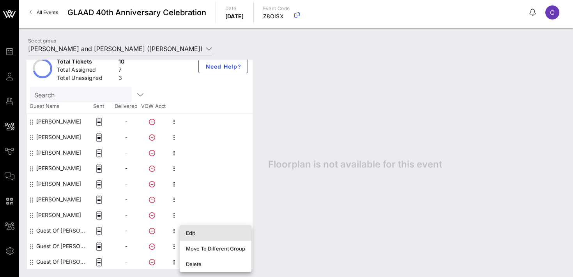
click at [202, 232] on div "Edit" at bounding box center [215, 233] width 59 height 6
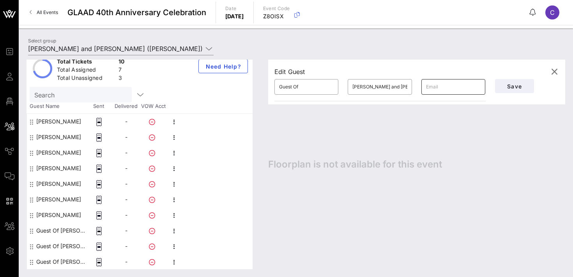
click at [454, 88] on input "text" at bounding box center [453, 87] width 55 height 12
paste input "Tancorrap@gmail.com"
type input "Tancorrap@gmail.com"
click at [301, 85] on input "Guest Of" at bounding box center [306, 87] width 55 height 12
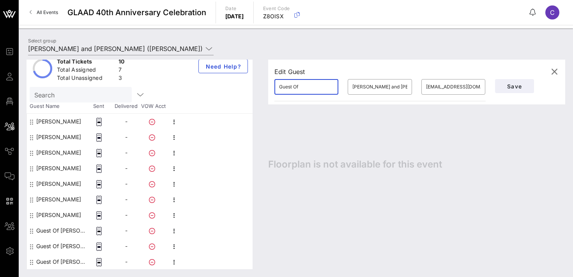
click at [301, 85] on input "Guest Of" at bounding box center [306, 87] width 55 height 12
type input "Phillip"
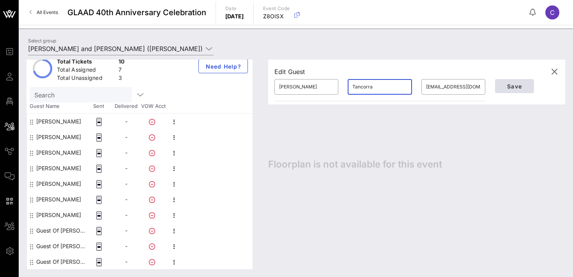
type input "Tancorra"
click at [514, 83] on span "Save" at bounding box center [514, 86] width 27 height 7
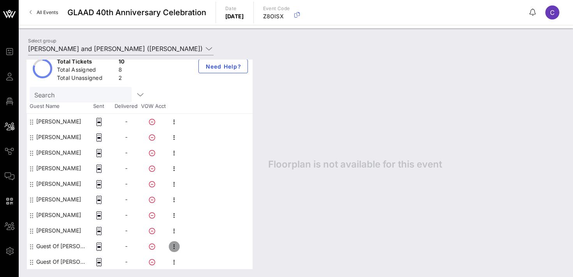
click at [175, 247] on icon "button" at bounding box center [174, 246] width 9 height 9
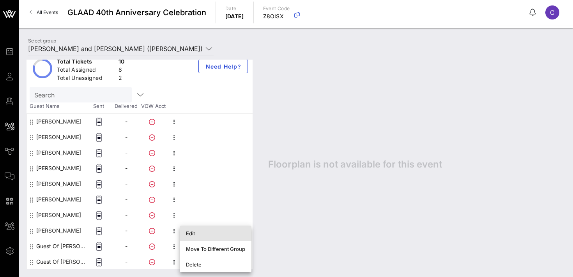
click at [198, 234] on div "Edit" at bounding box center [215, 233] width 59 height 6
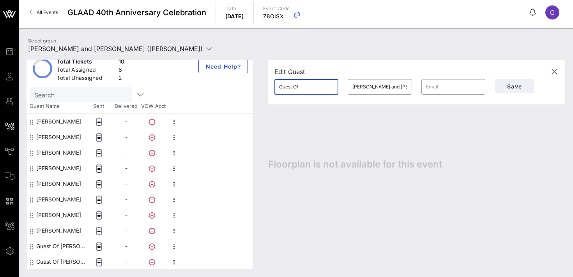
click at [305, 90] on input "Guest Of" at bounding box center [306, 87] width 55 height 12
type input "Kathleen"
type input "McCann"
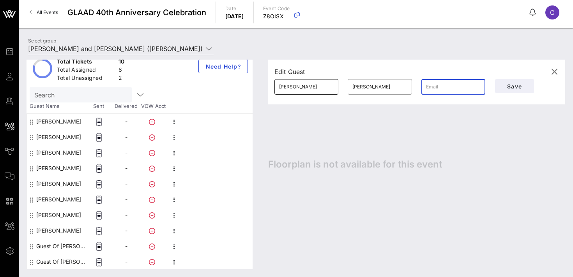
paste input "Kjan6912@gmail.com"
type input "Kjan6912@gmail.com"
click at [520, 87] on span "Save" at bounding box center [514, 86] width 27 height 7
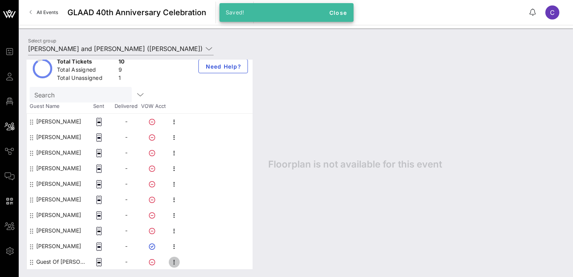
click at [174, 261] on icon "button" at bounding box center [174, 262] width 9 height 9
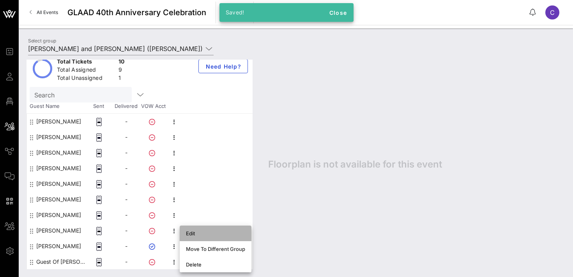
click at [199, 232] on div "Edit" at bounding box center [215, 233] width 59 height 6
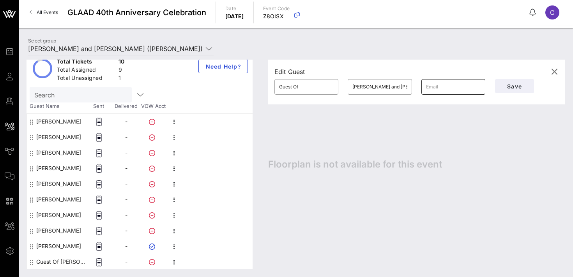
click at [459, 89] on input "text" at bounding box center [453, 87] width 55 height 12
paste input "Triciabutler@rocketmail.com"
type input "Triciabutler@rocketmail.com"
click at [306, 86] on input "Guest Of" at bounding box center [306, 87] width 55 height 12
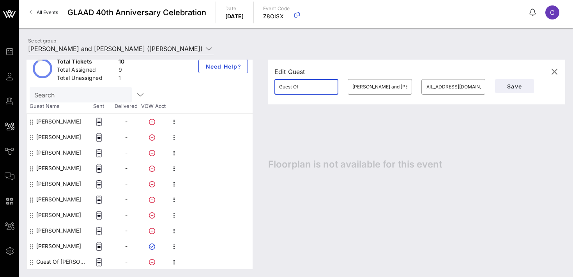
scroll to position [0, 0]
click at [306, 86] on input "Guest Of" at bounding box center [306, 87] width 55 height 12
type input "Tricia"
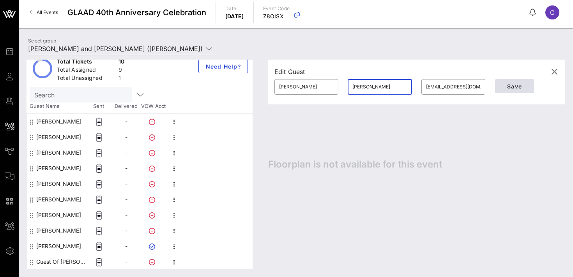
type input "Butler"
click at [515, 85] on span "Save" at bounding box center [514, 86] width 27 height 7
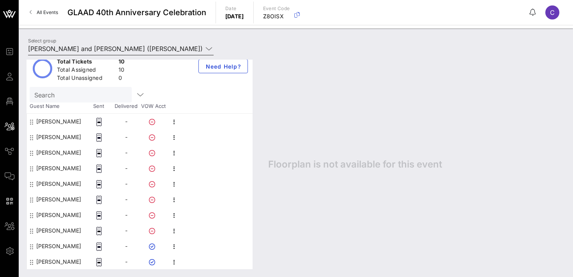
click at [49, 49] on input "Mike Doyle and Bret Kobler (Doyle Kobler) [Mike Doyle, mikedoyle212@gmail.com]" at bounding box center [115, 48] width 175 height 12
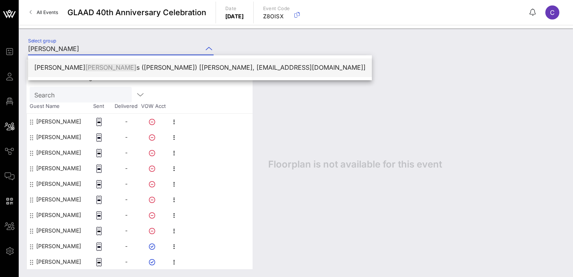
click at [85, 69] on span "Bower" at bounding box center [110, 68] width 51 height 8
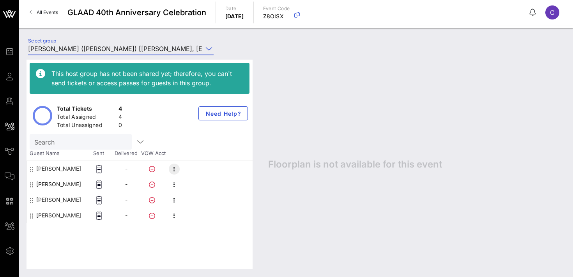
type input "Marci Bowers (Bowers) [Marci Bowers, marcibdoc@gmail.com]"
click at [171, 166] on icon "button" at bounding box center [174, 169] width 9 height 9
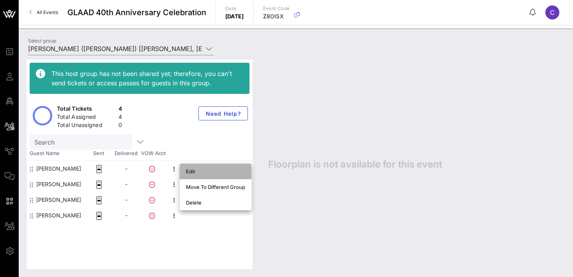
click at [197, 173] on div "Edit" at bounding box center [215, 171] width 59 height 6
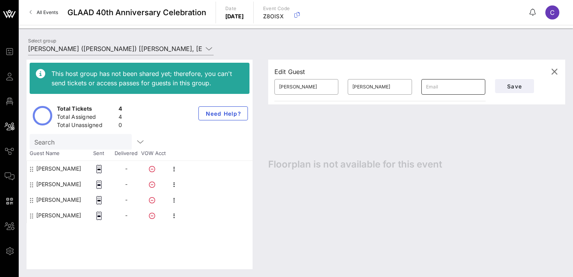
click at [450, 83] on input "text" at bounding box center [453, 87] width 55 height 12
paste input "albowers10@comcast.net"
type input "albowers10@comcast.net"
click at [511, 87] on span "Save" at bounding box center [514, 86] width 27 height 7
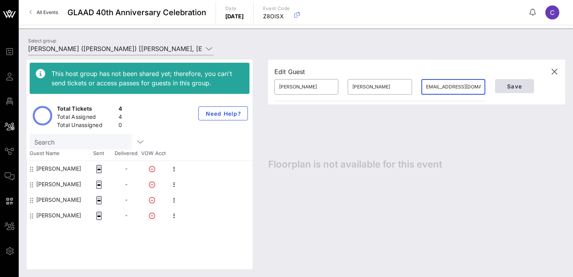
scroll to position [0, 0]
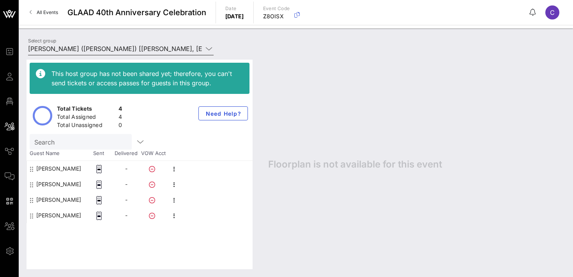
click at [117, 48] on input "Marci Bowers (Bowers) [Marci Bowers, marcibdoc@gmail.com]" at bounding box center [115, 48] width 175 height 12
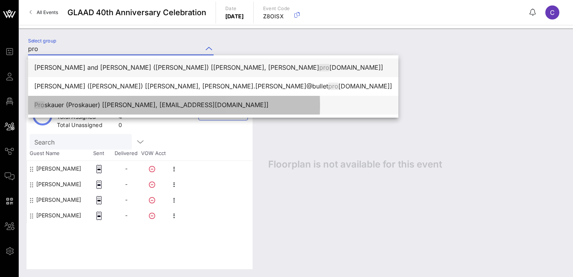
click at [120, 103] on div "Pro skauer (Proskauer) [Tania Medina, tmedina@proskauer.com]" at bounding box center [213, 104] width 358 height 7
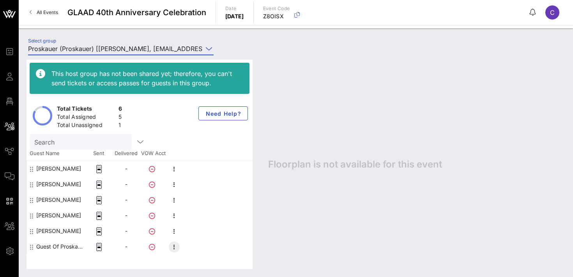
type input "Proskauer (Proskauer) [Tania Medina, tmedina@proskauer.com]"
click at [174, 248] on icon "button" at bounding box center [174, 247] width 9 height 9
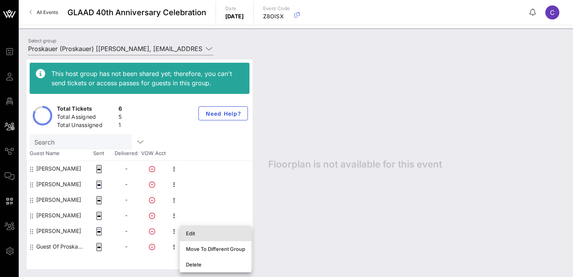
click at [198, 233] on div "Edit" at bounding box center [215, 233] width 59 height 6
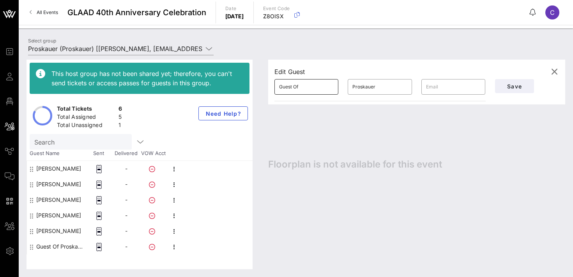
click at [307, 90] on input "Guest Of" at bounding box center [306, 87] width 55 height 12
paste input "Dario Timotic."
type input "Dario"
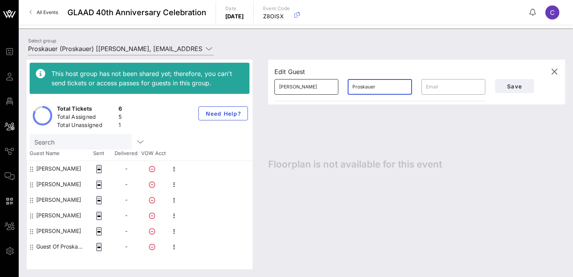
paste input "Dario Timotic."
type input "Timotic"
click at [509, 89] on span "Save" at bounding box center [514, 86] width 27 height 7
